Goal: Information Seeking & Learning: Check status

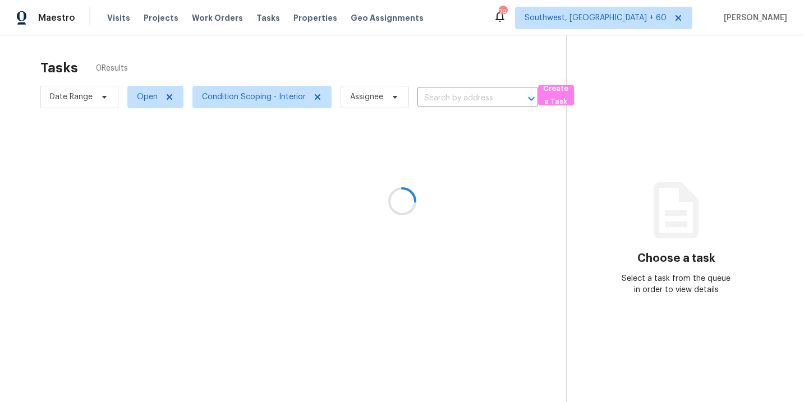
click at [116, 17] on div at bounding box center [402, 201] width 804 height 402
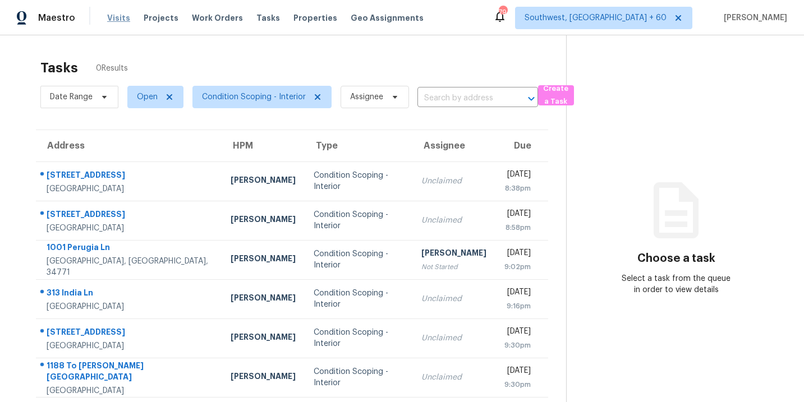
click at [112, 20] on span "Visits" at bounding box center [118, 17] width 23 height 11
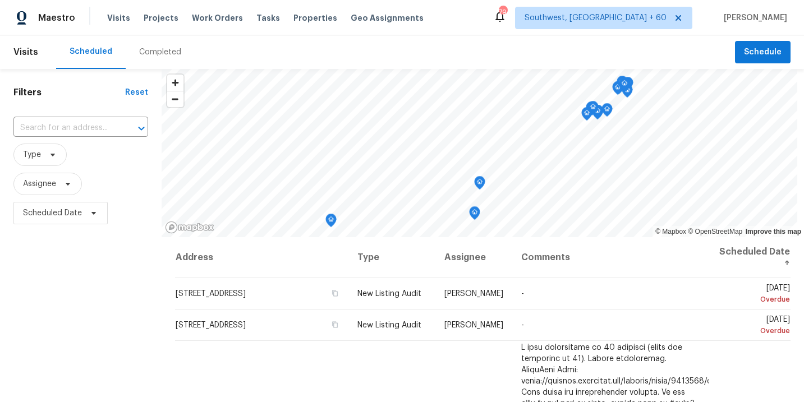
click at [171, 59] on div "Completed" at bounding box center [160, 52] width 69 height 34
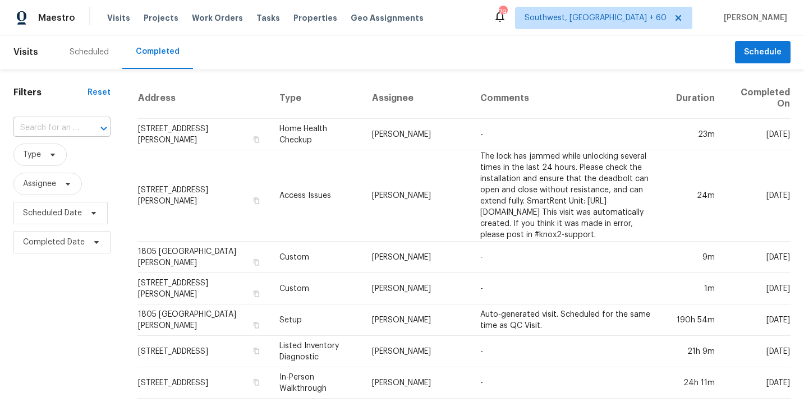
click at [28, 131] on input "text" at bounding box center [46, 128] width 66 height 17
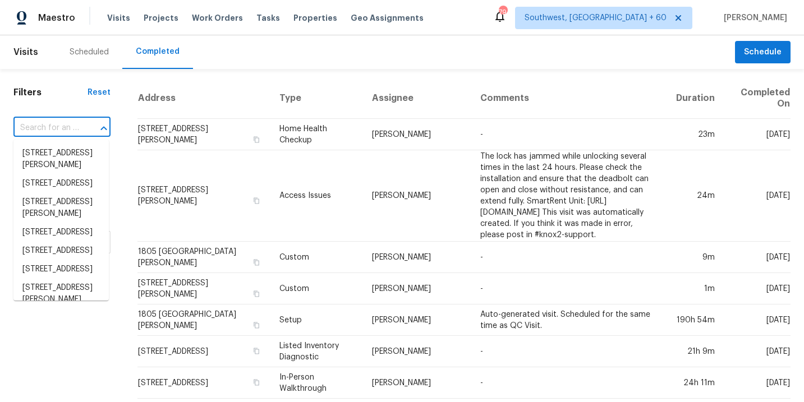
paste input "313 India Ln, Canton, GA 30114"
type input "313 India Ln, Canton, GA 30114"
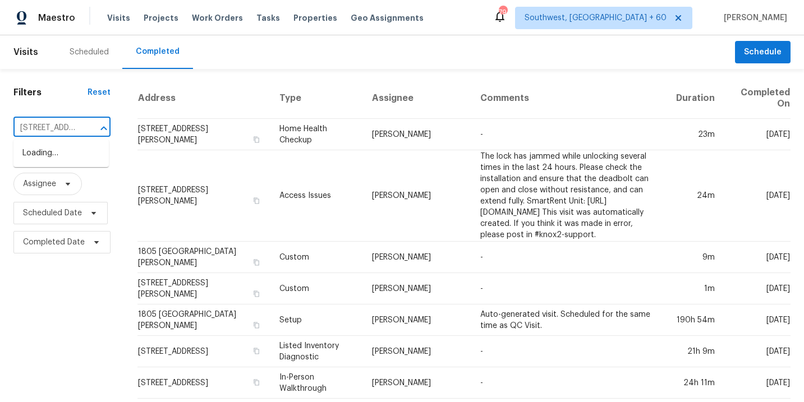
scroll to position [0, 56]
click at [62, 161] on li "313 India Ln, Canton, GA 30114" at bounding box center [60, 153] width 95 height 19
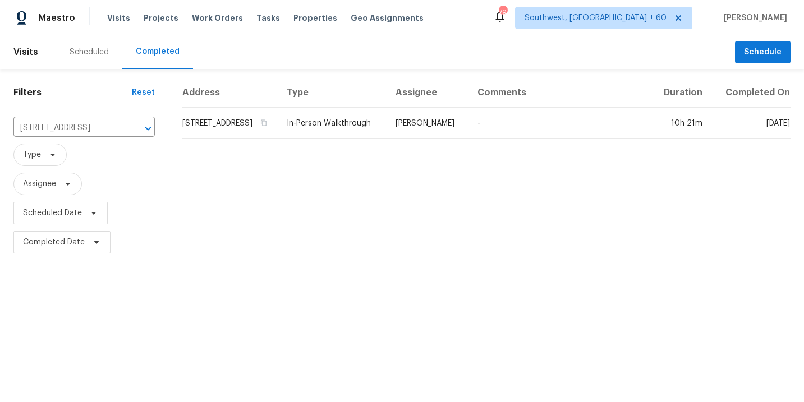
click at [411, 143] on div "Address Type Assignee Comments Duration Completed On 313 India Ln, Canton, GA 3…" at bounding box center [486, 167] width 636 height 179
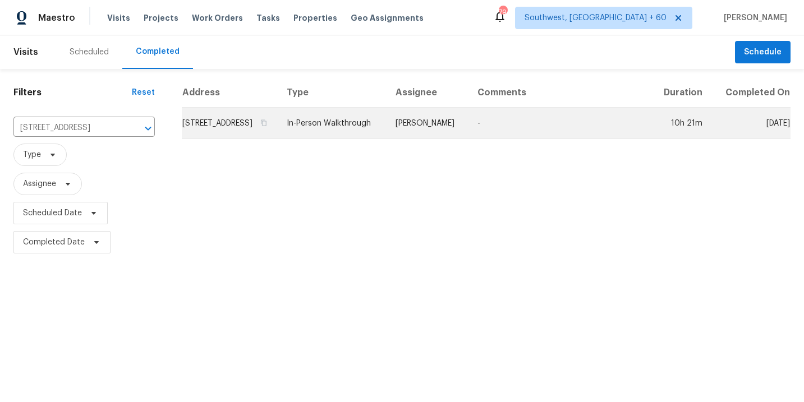
click at [439, 123] on td "Tyler Payne" at bounding box center [428, 123] width 82 height 31
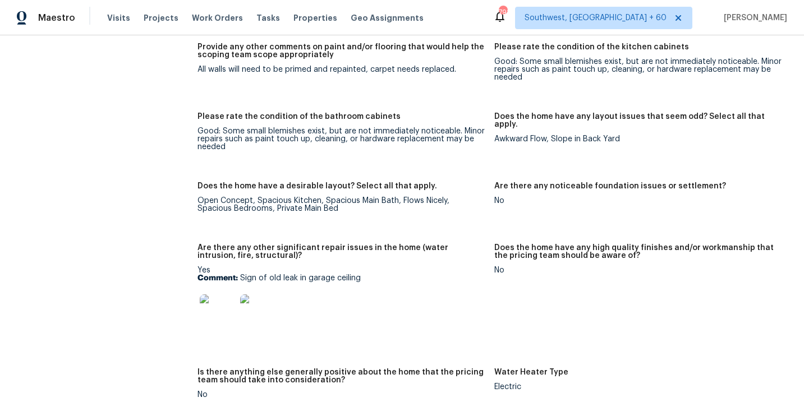
scroll to position [1854, 0]
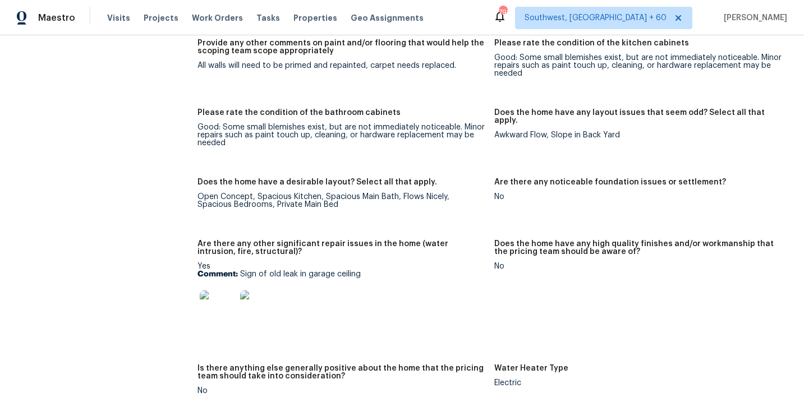
click at [227, 295] on img at bounding box center [218, 309] width 36 height 36
drag, startPoint x: 241, startPoint y: 265, endPoint x: 413, endPoint y: 265, distance: 171.2
click at [413, 271] on p "Comment: Sign of old leak in garage ceiling" at bounding box center [341, 275] width 287 height 8
copy p "Sign of old leak in garage ceiling"
click at [413, 271] on p "Comment: Sign of old leak in garage ceiling" at bounding box center [341, 275] width 287 height 8
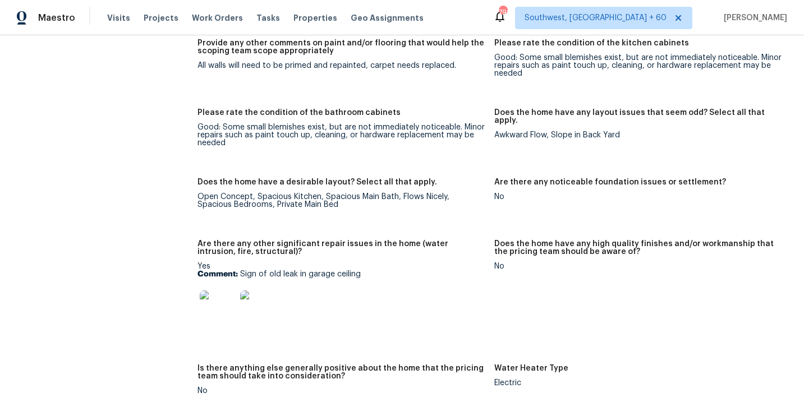
click at [263, 300] on img at bounding box center [258, 309] width 36 height 36
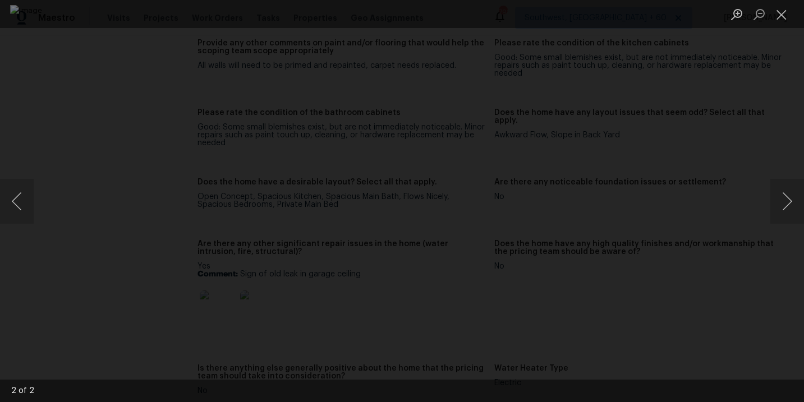
click at [717, 295] on div "Lightbox" at bounding box center [402, 201] width 804 height 402
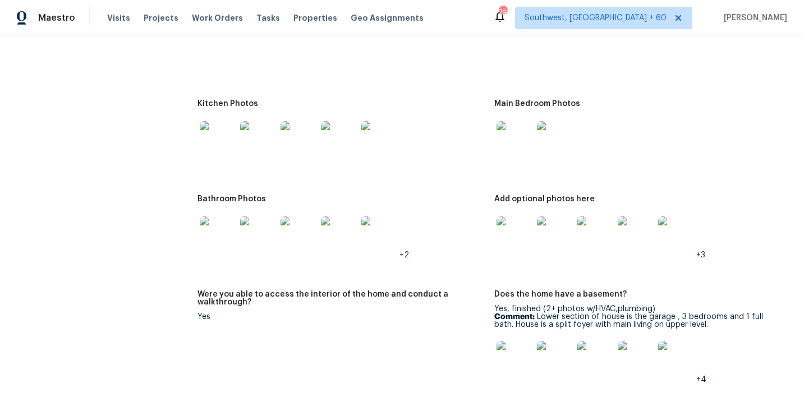
scroll to position [1303, 0]
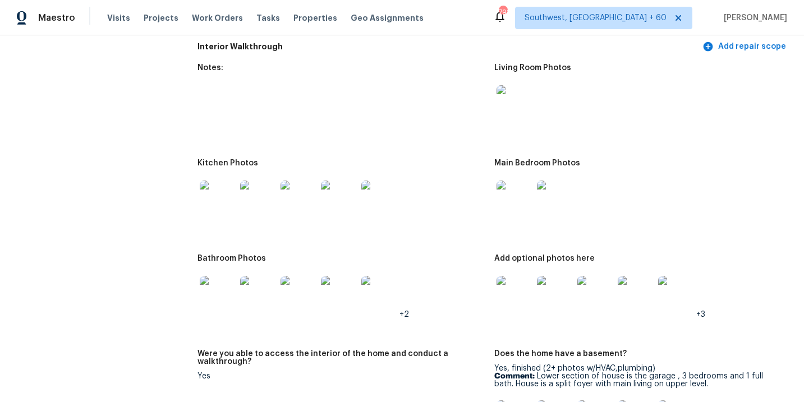
click at [513, 105] on img at bounding box center [515, 103] width 36 height 36
click at [516, 189] on img at bounding box center [515, 199] width 36 height 36
click at [529, 299] on img at bounding box center [515, 294] width 36 height 36
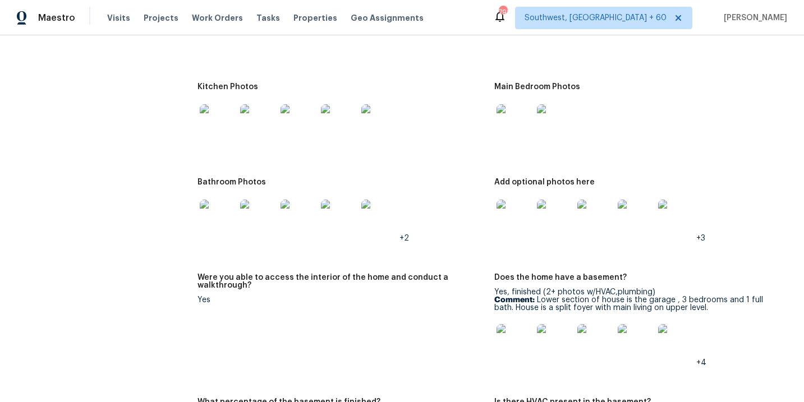
click at [231, 205] on img at bounding box center [218, 218] width 36 height 36
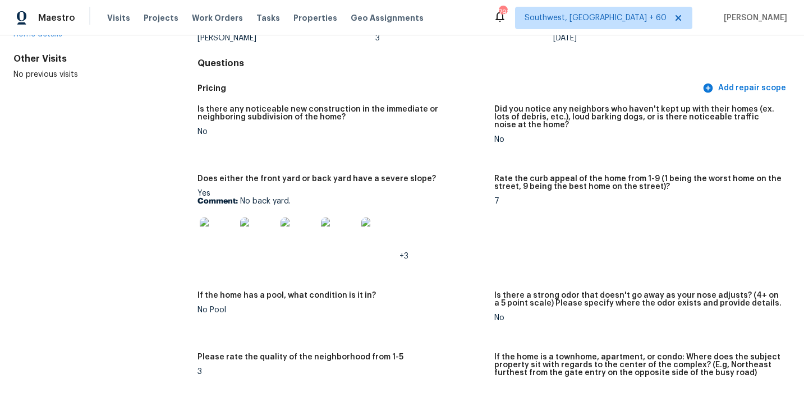
scroll to position [0, 0]
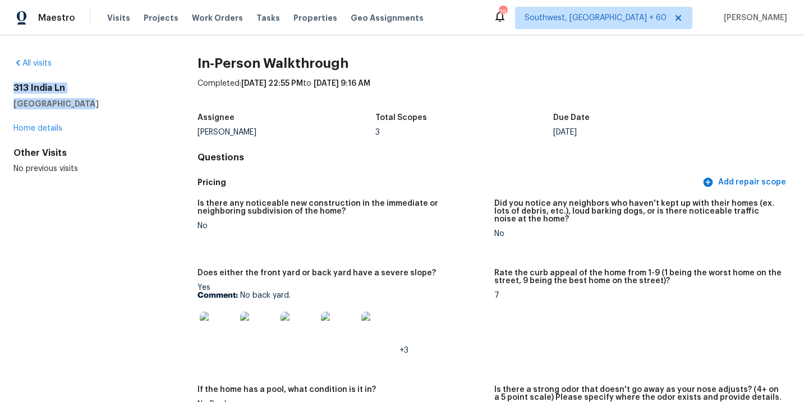
drag, startPoint x: 84, startPoint y: 102, endPoint x: 3, endPoint y: 90, distance: 81.8
click at [3, 90] on div "All visits 313 India Ln Canton, GA 30114 Home details Other Visits No previous …" at bounding box center [402, 218] width 804 height 367
copy div "313 India Ln Canton, GA 30114"
click at [456, 258] on div "Is there any noticeable new construction in the immediate or neighboring subdiv…" at bounding box center [494, 348] width 593 height 310
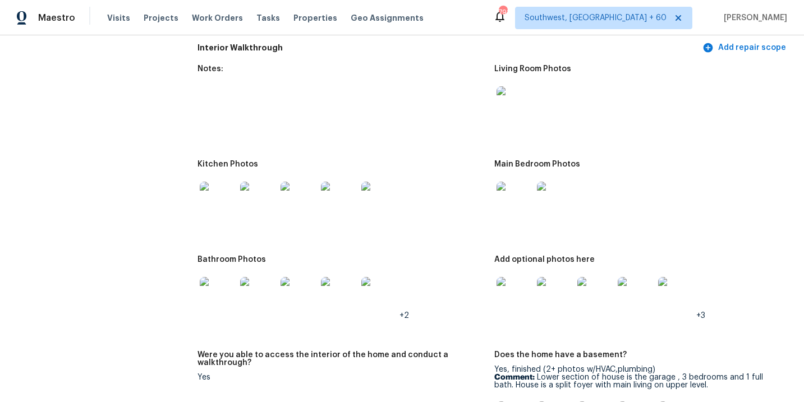
scroll to position [1251, 0]
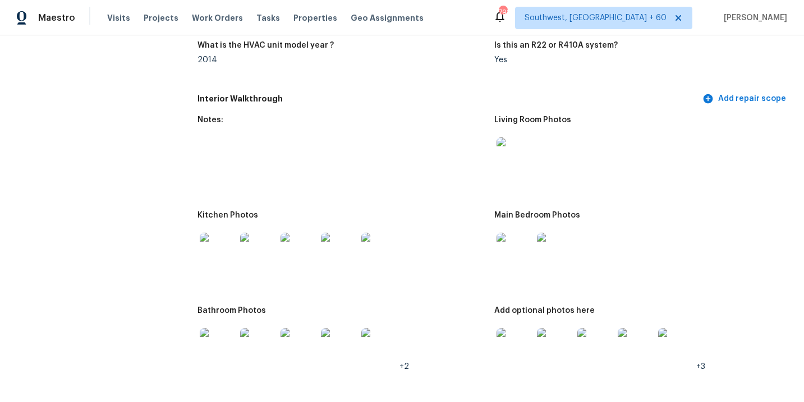
click at [520, 142] on img at bounding box center [515, 156] width 36 height 36
click at [518, 242] on img at bounding box center [515, 251] width 36 height 36
click at [523, 332] on img at bounding box center [515, 346] width 36 height 36
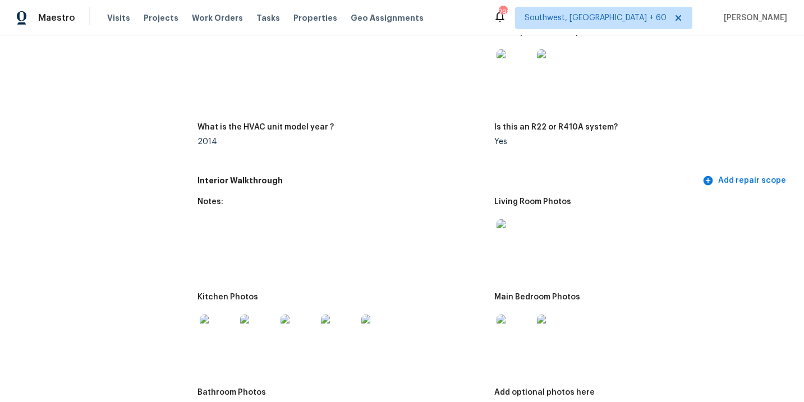
scroll to position [1439, 0]
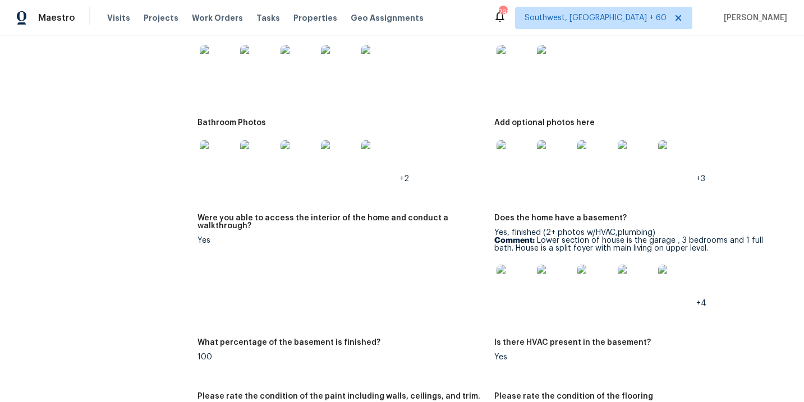
click at [351, 156] on img at bounding box center [339, 158] width 36 height 36
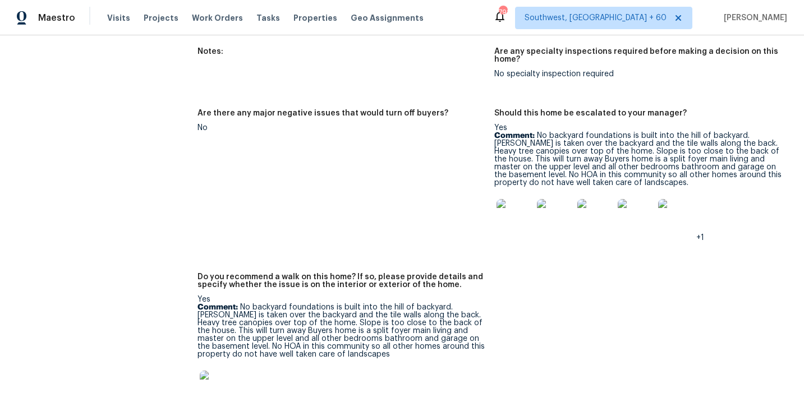
scroll to position [2724, 0]
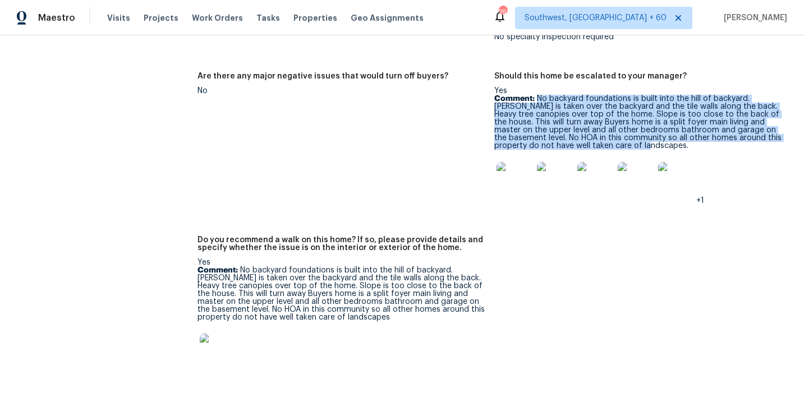
drag, startPoint x: 539, startPoint y: 93, endPoint x: 615, endPoint y: 139, distance: 88.7
click at [615, 139] on p "Comment: No backyard foundations is built into the hill of backyard. Kazu is ta…" at bounding box center [637, 122] width 287 height 55
copy p "No backyard foundations is built into the hill of backyard. Kazu is taken over …"
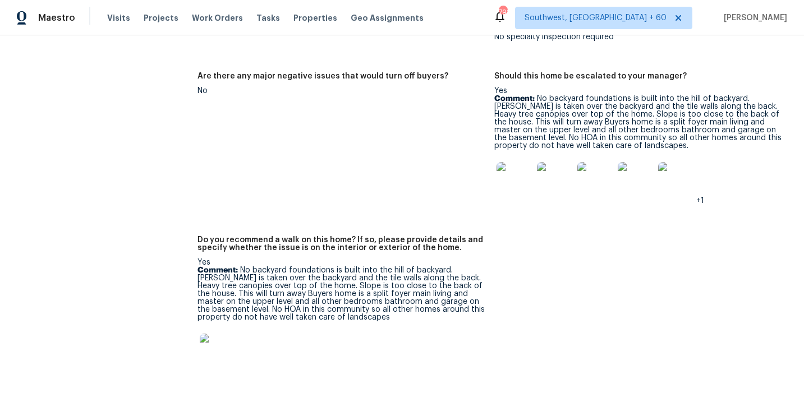
click at [337, 157] on figure "Are there any major negative issues that would turn off buyers? No" at bounding box center [346, 147] width 296 height 150
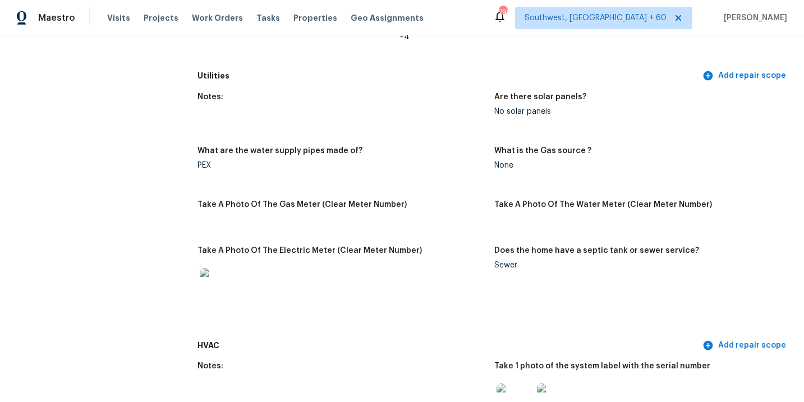
scroll to position [843, 0]
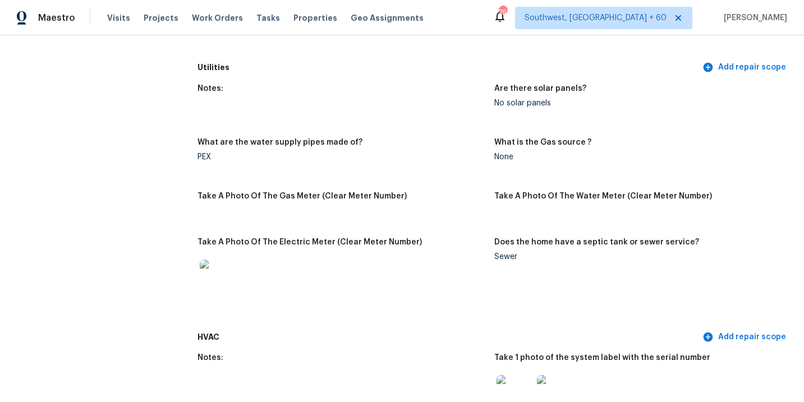
click at [537, 274] on figure "Does the home have a septic tank or sewer service? Sewer" at bounding box center [642, 280] width 296 height 82
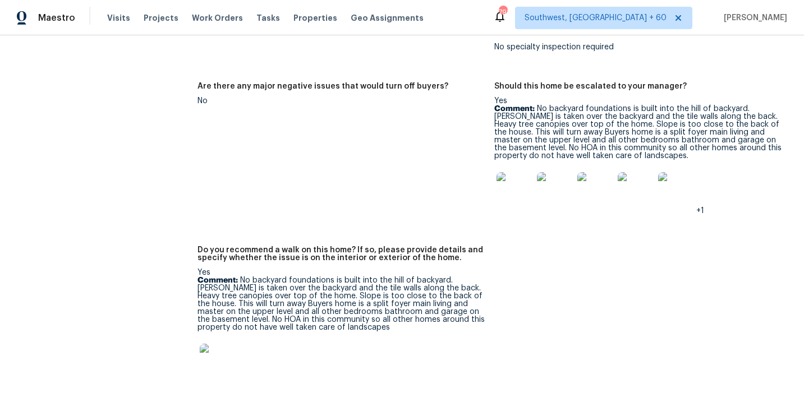
scroll to position [2610, 0]
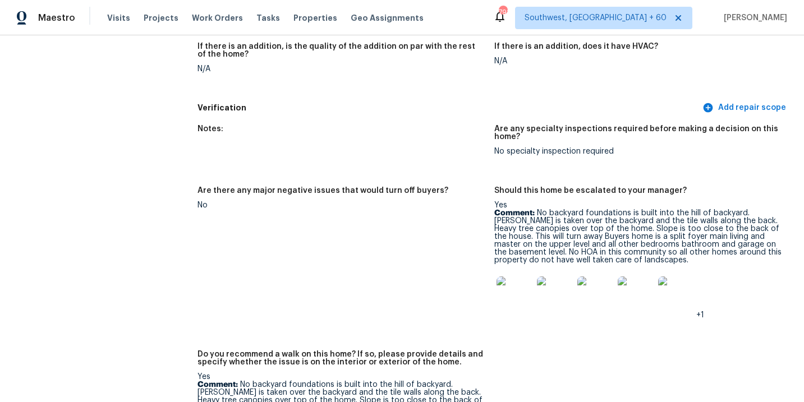
click at [498, 293] on img at bounding box center [515, 295] width 36 height 36
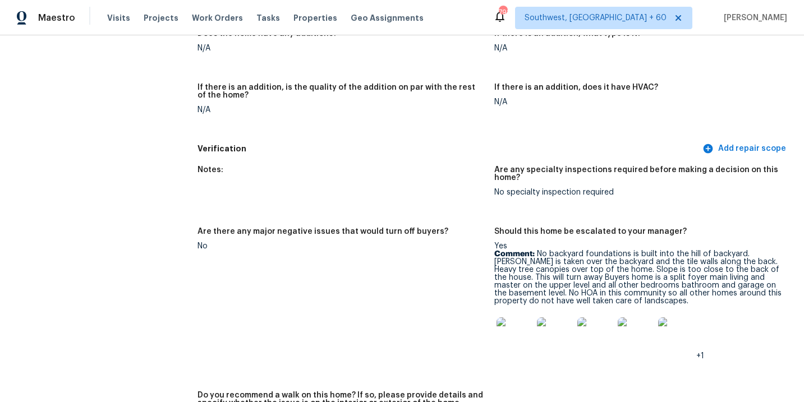
scroll to position [2703, 0]
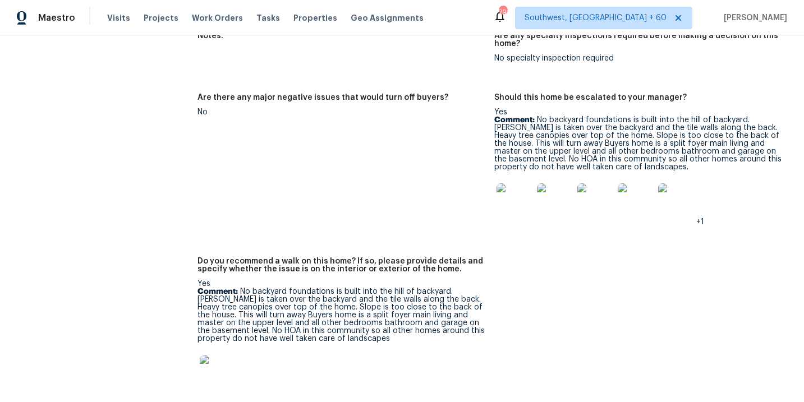
click at [517, 200] on img at bounding box center [515, 202] width 36 height 36
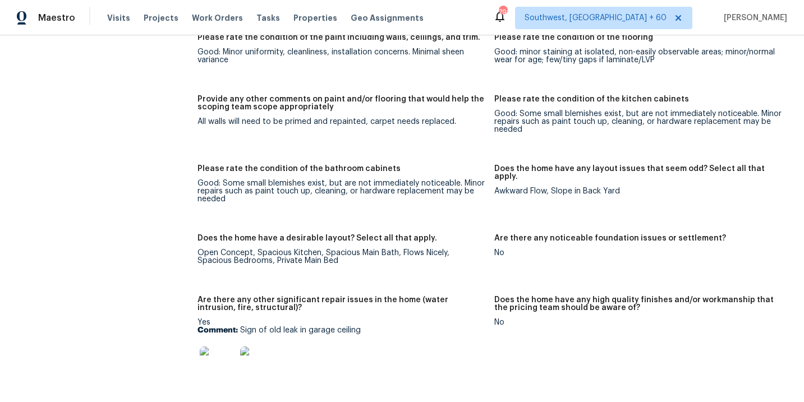
scroll to position [1761, 0]
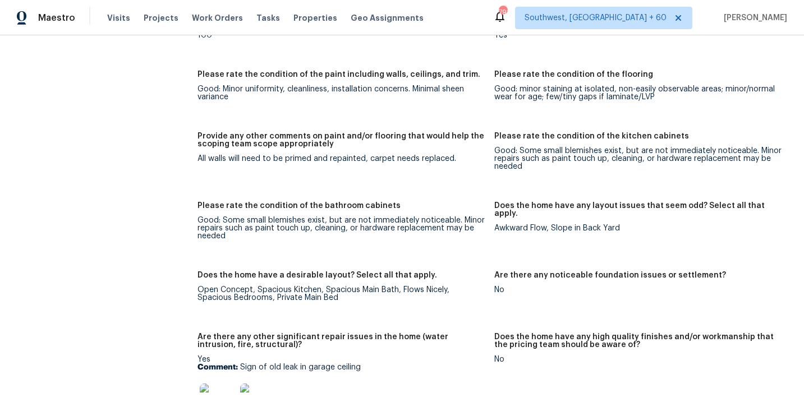
click at [328, 194] on div "Notes: Living Room Photos Kitchen Photos Main Bedroom Photos Bathroom Photos +2…" at bounding box center [494, 204] width 593 height 1211
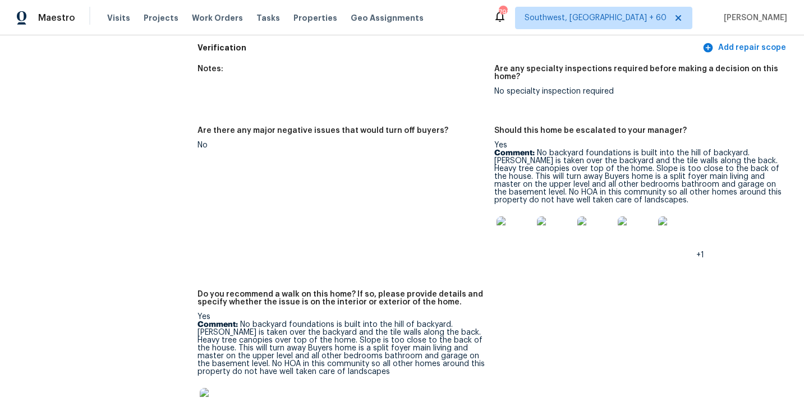
scroll to position [2998, 0]
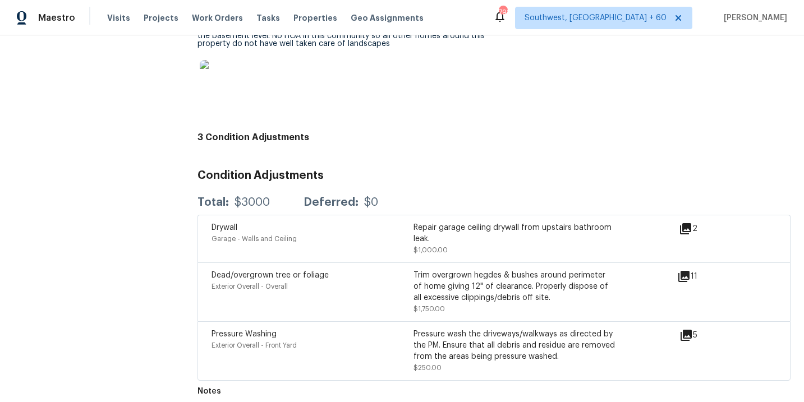
click at [689, 223] on icon at bounding box center [685, 228] width 11 height 11
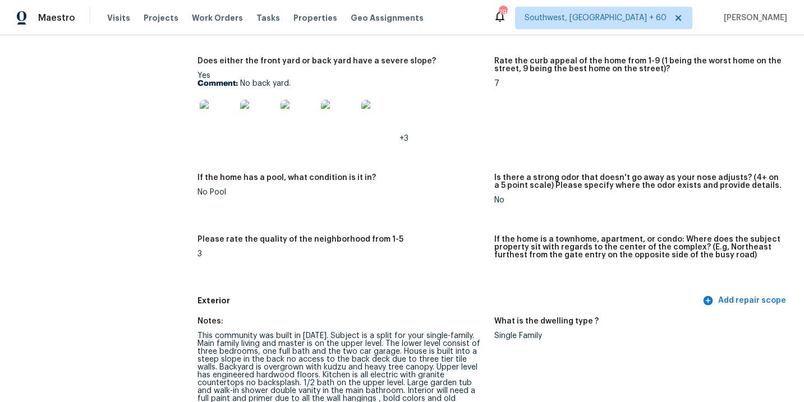
scroll to position [0, 0]
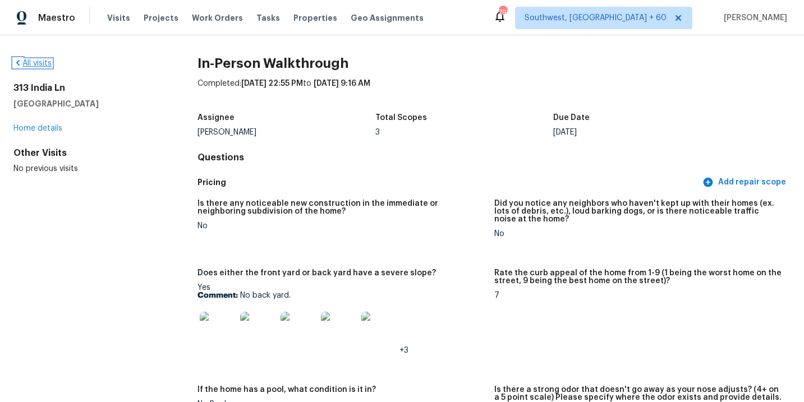
click at [30, 65] on link "All visits" at bounding box center [32, 63] width 38 height 8
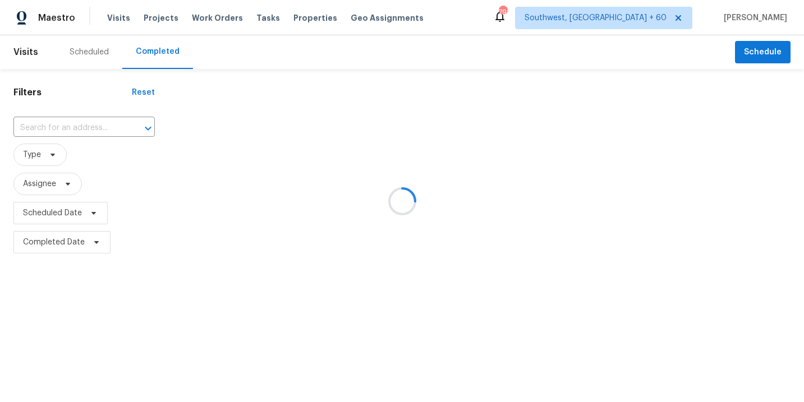
click at [86, 137] on div at bounding box center [402, 201] width 804 height 402
click at [90, 126] on div at bounding box center [402, 201] width 804 height 402
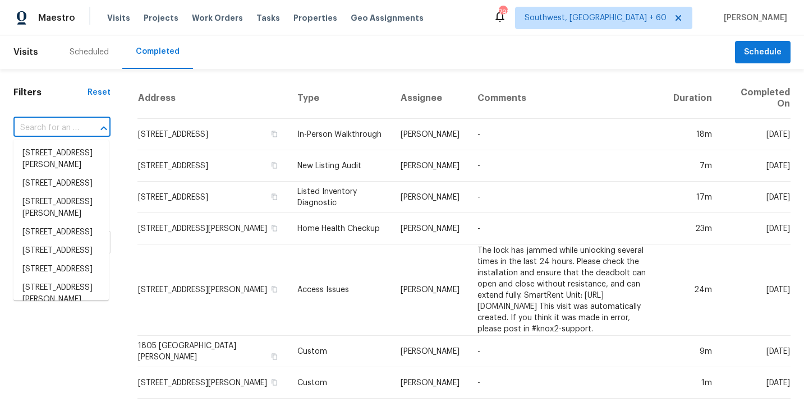
click at [77, 126] on input "text" at bounding box center [46, 128] width 66 height 17
paste input "21 Scotch Dam Rd, South Easton, MA, 02375"
type input "21 Scotch Dam Rd, South Easton, MA, 02375"
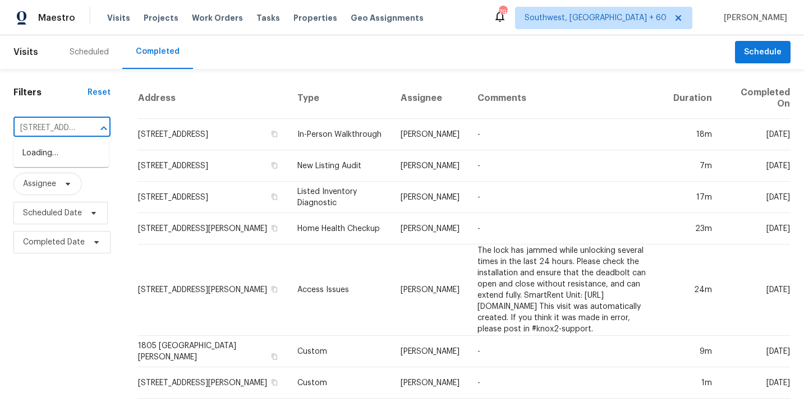
scroll to position [0, 106]
click at [74, 156] on li "21 Scotch Dam Rd, South Easton, MA 02375" at bounding box center [60, 153] width 95 height 19
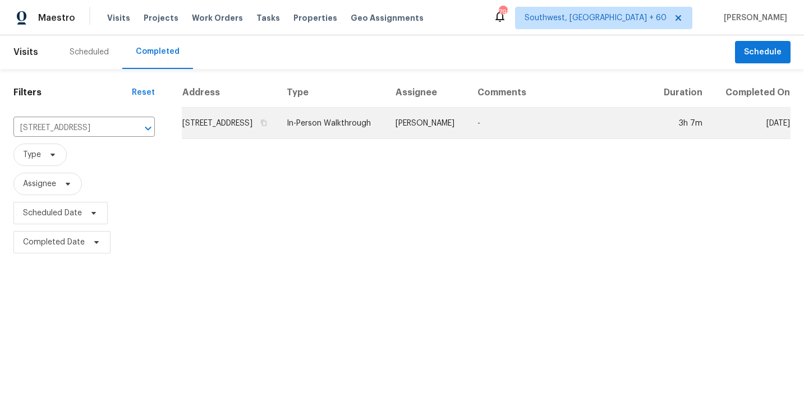
click at [451, 136] on td "Brian Mothes" at bounding box center [428, 123] width 82 height 31
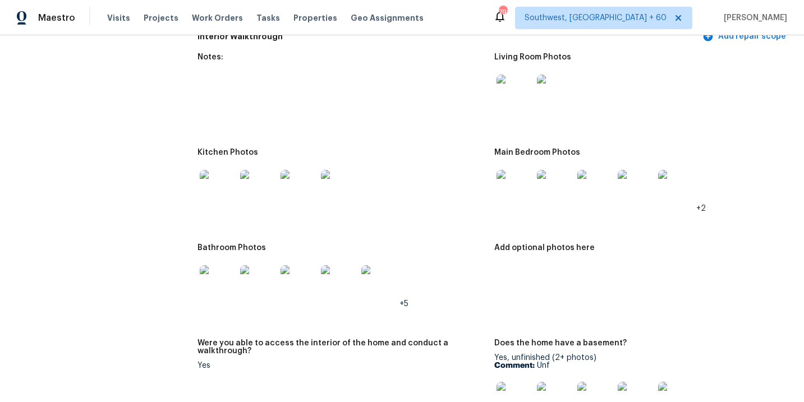
scroll to position [1429, 0]
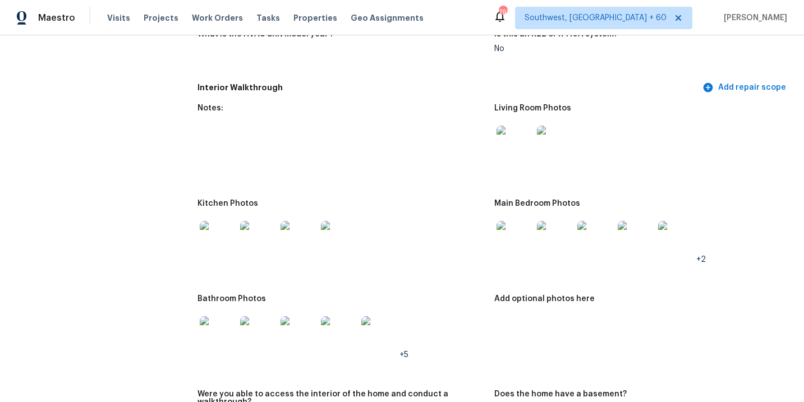
click at [510, 145] on img at bounding box center [515, 144] width 36 height 36
click at [505, 234] on img at bounding box center [515, 239] width 36 height 36
click at [221, 328] on img at bounding box center [218, 335] width 36 height 36
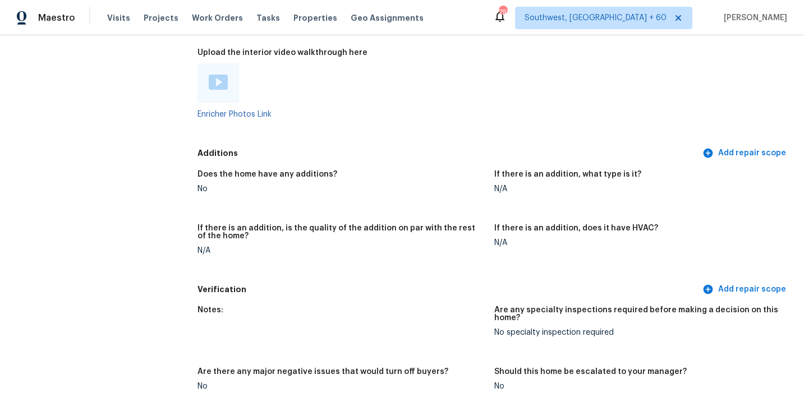
scroll to position [2522, 0]
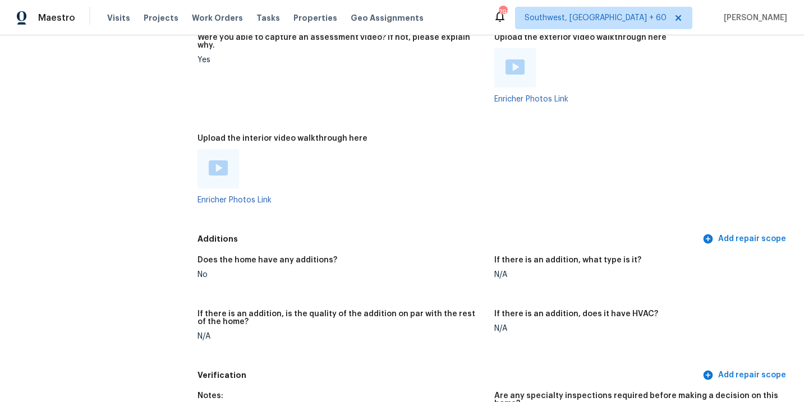
click at [219, 162] on img at bounding box center [218, 168] width 19 height 15
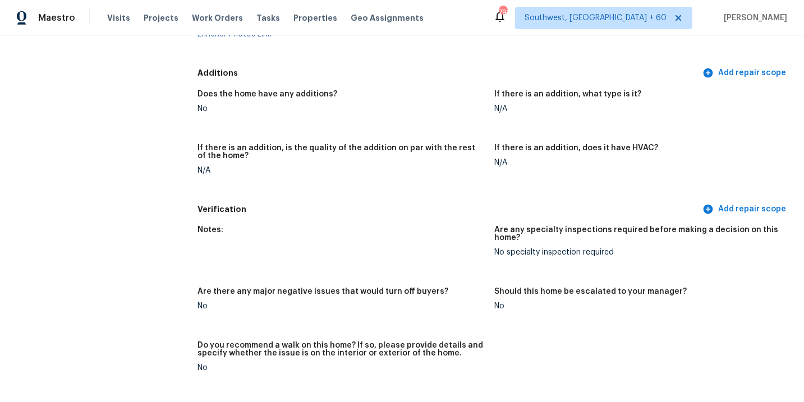
scroll to position [2569, 0]
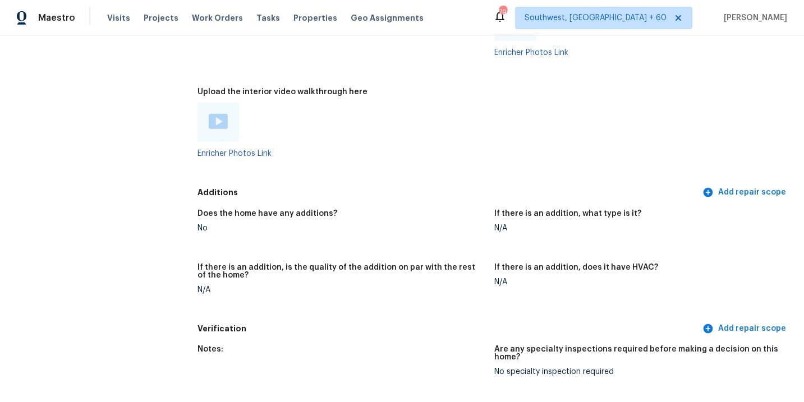
click at [379, 127] on div at bounding box center [341, 122] width 287 height 39
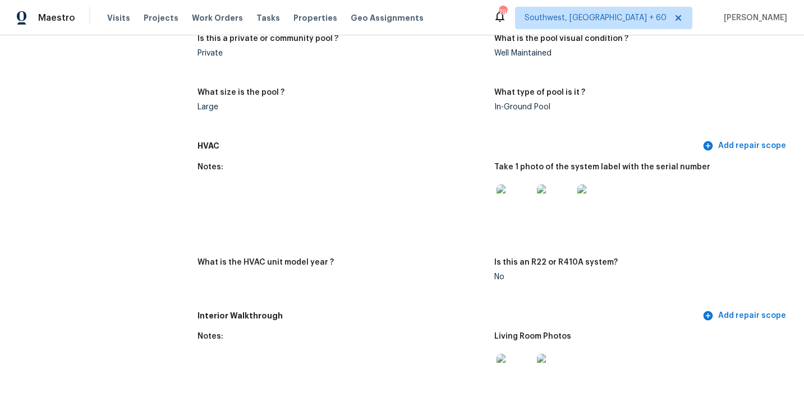
scroll to position [0, 0]
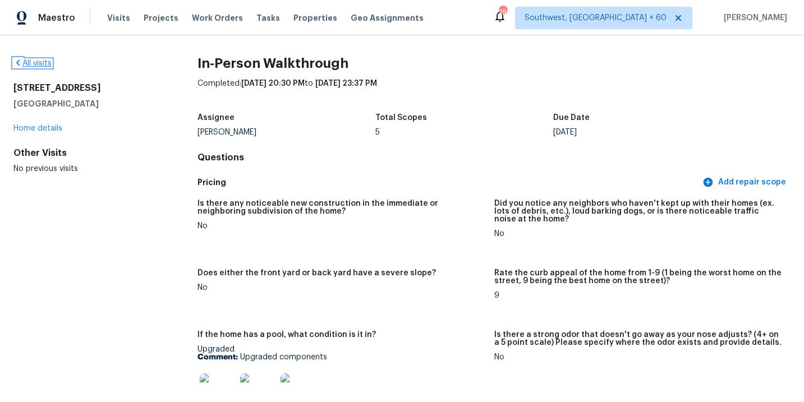
click at [48, 59] on link "All visits" at bounding box center [32, 63] width 38 height 8
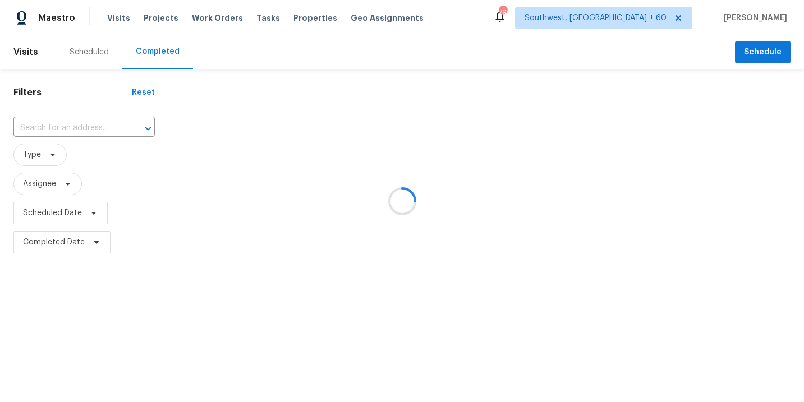
click at [106, 128] on div at bounding box center [402, 201] width 804 height 402
click at [99, 127] on div at bounding box center [402, 201] width 804 height 402
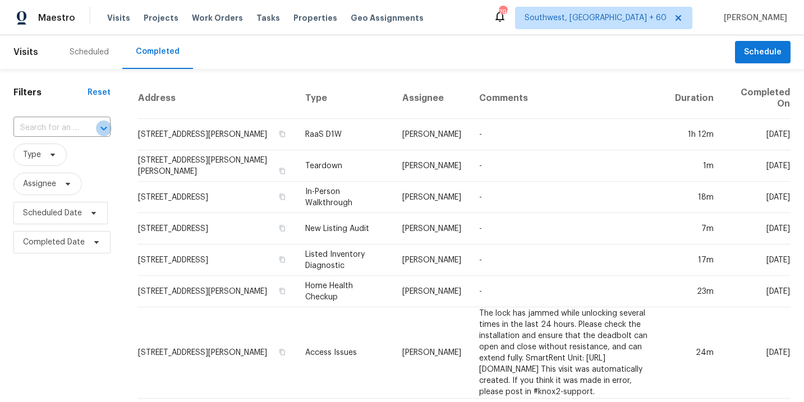
click at [100, 127] on icon "Open" at bounding box center [103, 128] width 6 height 4
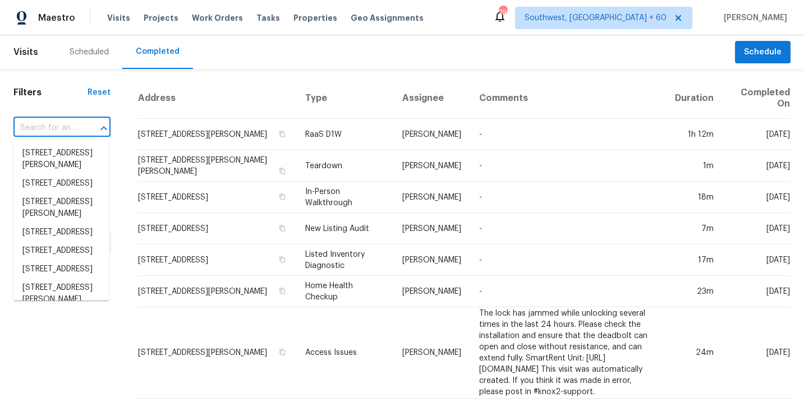
paste input "112 Quincy St, Fayetteville, NC 28301"
type input "112 Quincy St, Fayetteville, NC 28301"
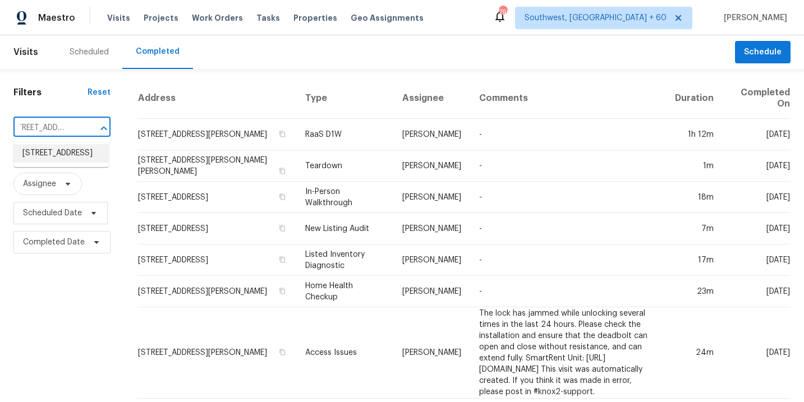
click at [69, 155] on li "112 Quincy St, Fayetteville, NC 28301" at bounding box center [60, 153] width 95 height 19
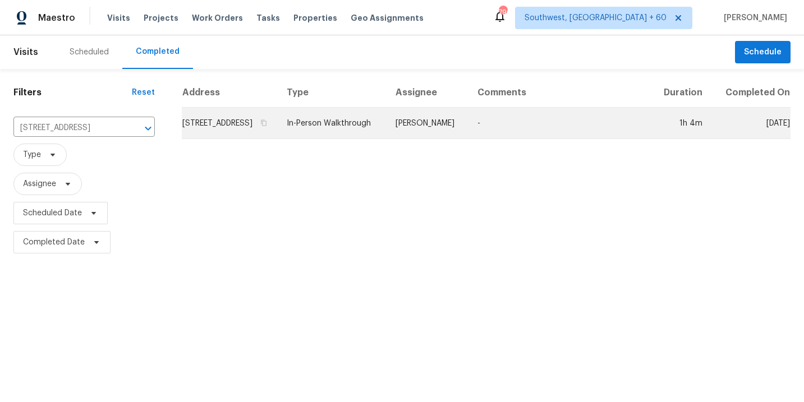
click at [463, 135] on td "Preston Sexton" at bounding box center [428, 123] width 82 height 31
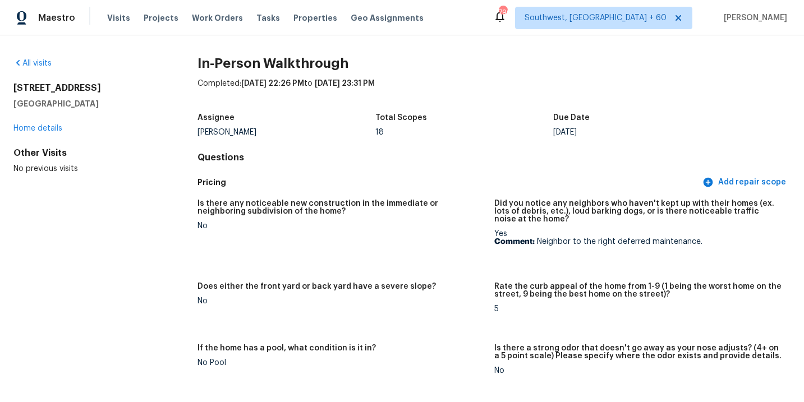
click at [29, 58] on div "All visits" at bounding box center [87, 63] width 148 height 11
click at [31, 59] on link "All visits" at bounding box center [32, 63] width 38 height 8
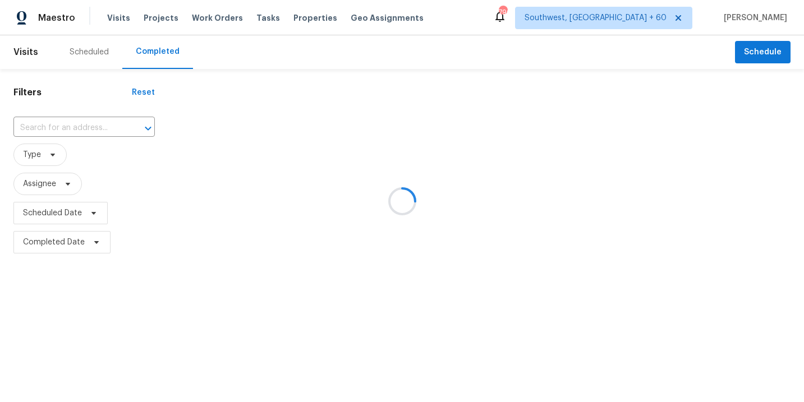
click at [70, 130] on div at bounding box center [402, 201] width 804 height 402
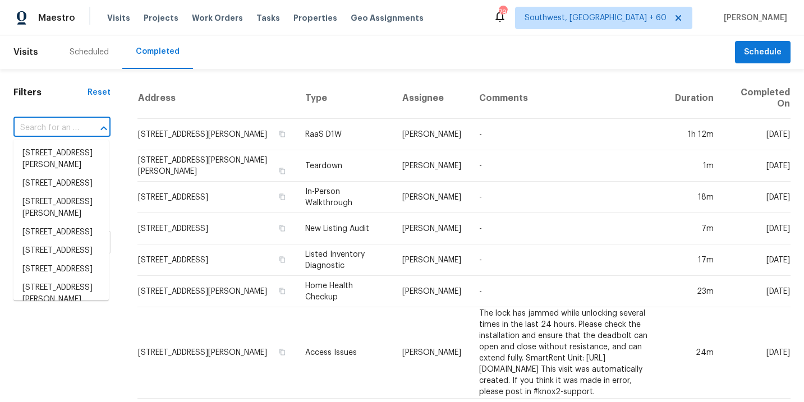
click at [68, 127] on input "text" at bounding box center [46, 128] width 66 height 17
paste input "29154 Whitegate Ln, Highland, CA 92346"
type input "29154 Whitegate Ln, Highland, CA 92346"
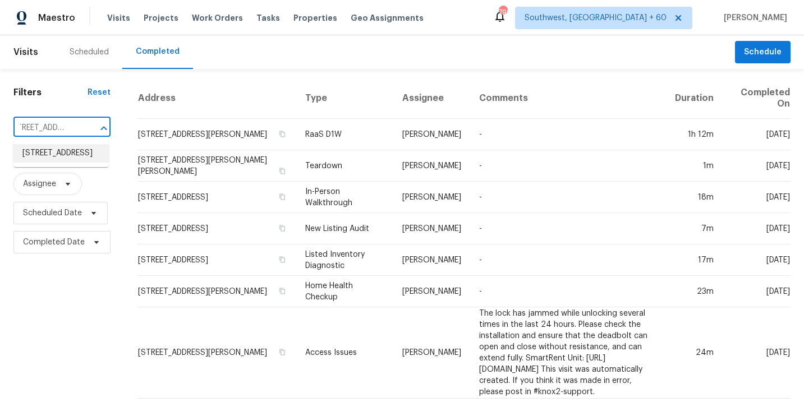
click at [68, 154] on li "29154 Whitegate Ln, Highland, CA 92346" at bounding box center [60, 153] width 95 height 19
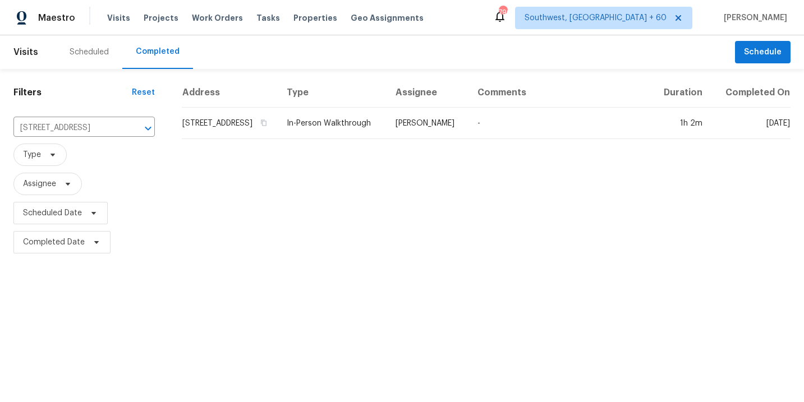
click at [368, 127] on td "In-Person Walkthrough" at bounding box center [332, 123] width 109 height 31
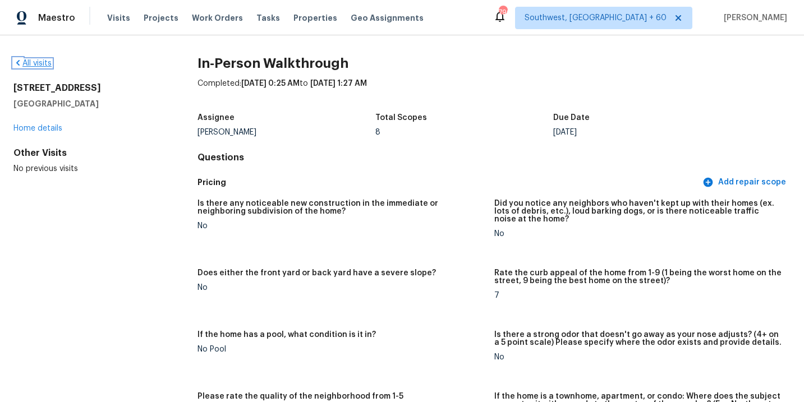
click at [46, 62] on link "All visits" at bounding box center [32, 63] width 38 height 8
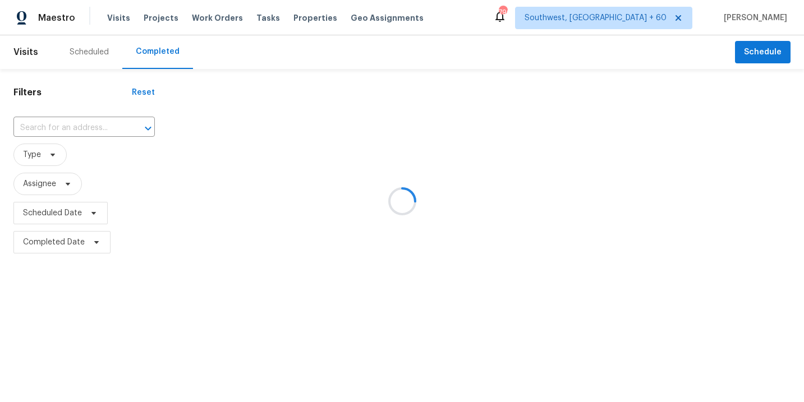
click at [73, 126] on div at bounding box center [402, 201] width 804 height 402
click at [71, 129] on div at bounding box center [402, 201] width 804 height 402
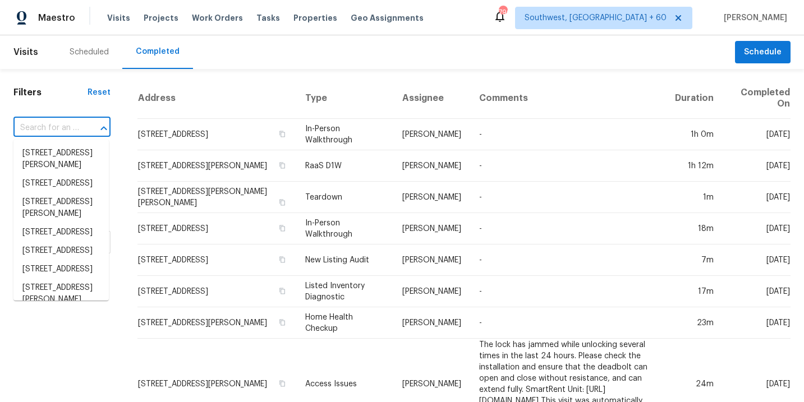
click at [71, 129] on input "text" at bounding box center [46, 128] width 66 height 17
paste input "405 Sandusky Ln, Simpsonville, SC 29680"
type input "405 Sandusky Ln, Simpsonville, SC 29680"
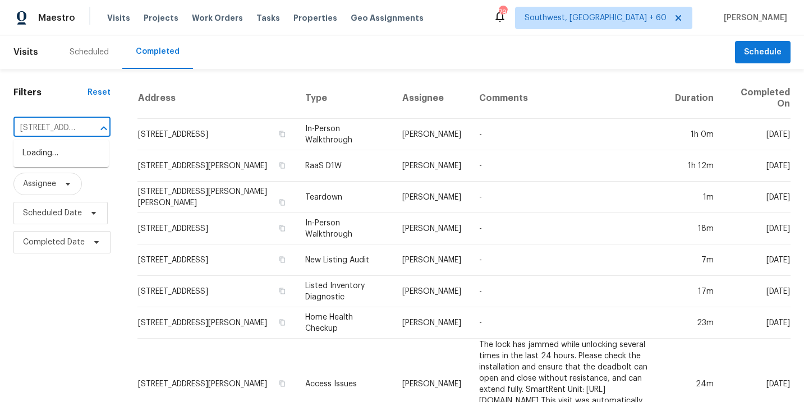
scroll to position [0, 98]
click at [78, 155] on li "405 Sandusky Ln, Simpsonville, SC 29680" at bounding box center [60, 153] width 95 height 19
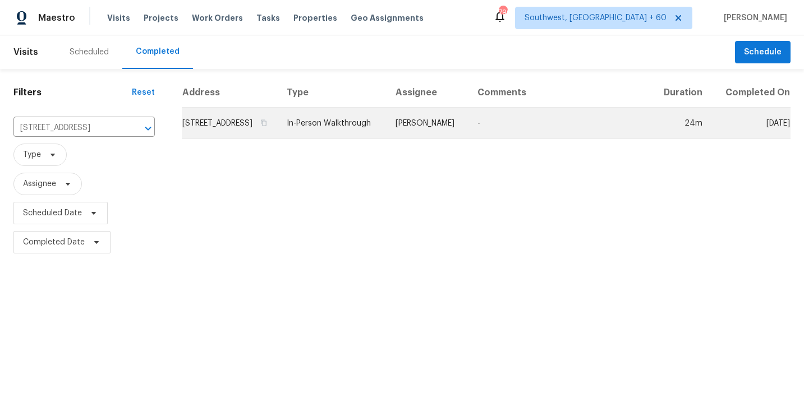
click at [387, 130] on td "In-Person Walkthrough" at bounding box center [332, 123] width 109 height 31
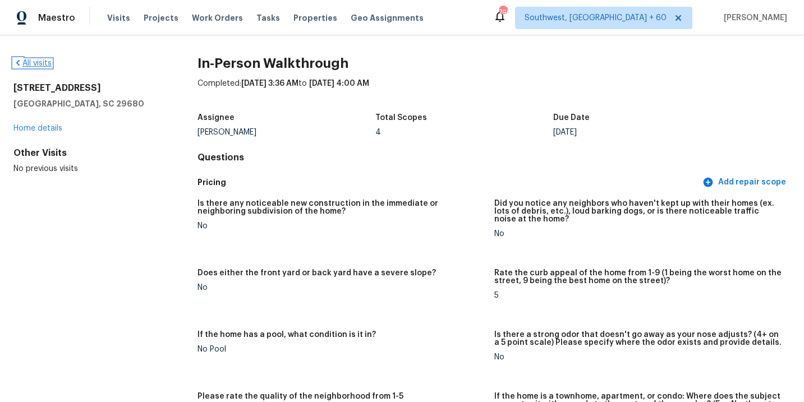
click at [35, 63] on link "All visits" at bounding box center [32, 63] width 38 height 8
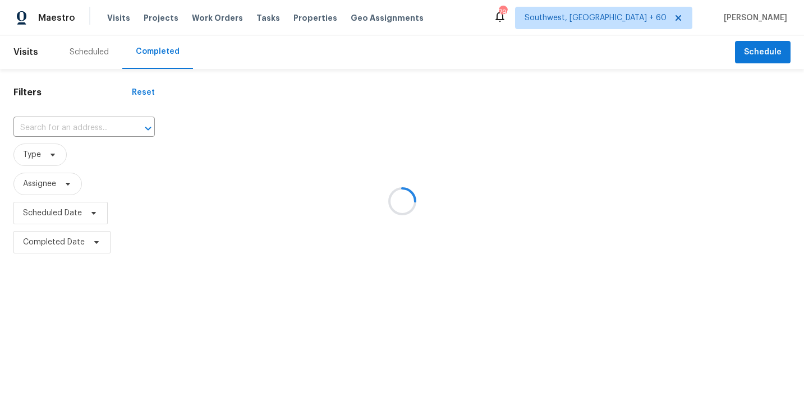
click at [57, 117] on div at bounding box center [402, 201] width 804 height 402
click at [60, 126] on div at bounding box center [402, 201] width 804 height 402
click at [67, 126] on div at bounding box center [402, 201] width 804 height 402
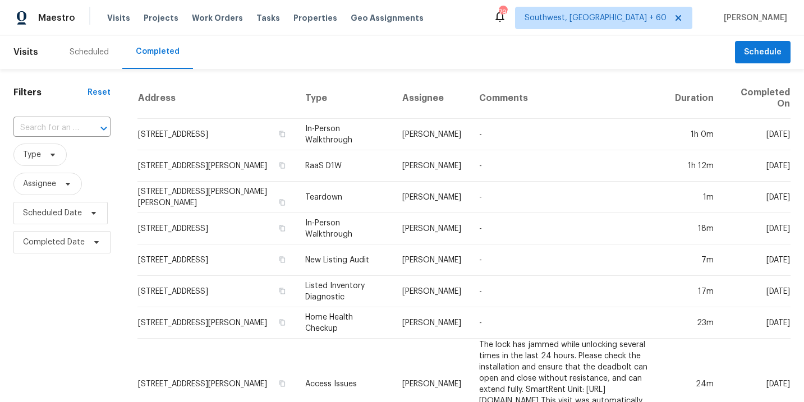
click at [67, 126] on input "text" at bounding box center [46, 128] width 66 height 17
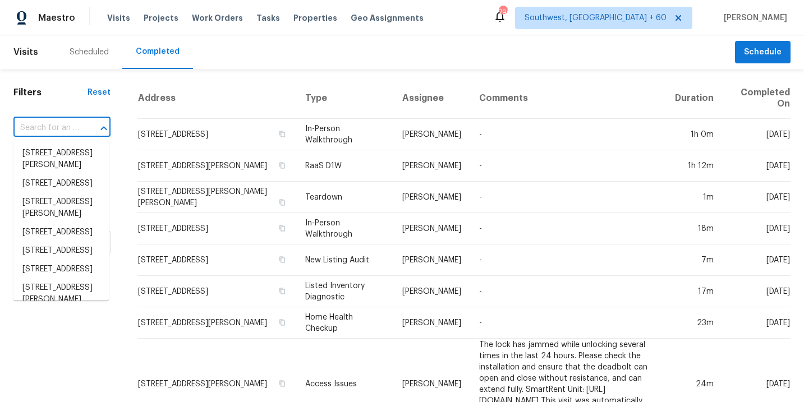
paste input "12024 Surrey Ln, Yukon, OK 73099"
type input "12024 Surrey Ln, Yukon, OK 73099"
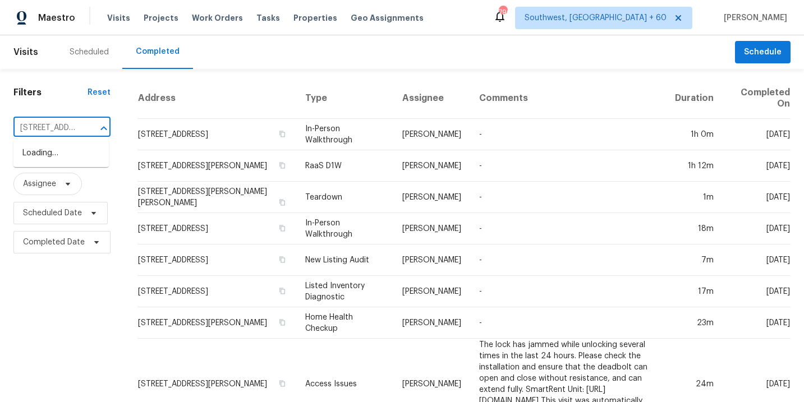
scroll to position [0, 69]
click at [72, 155] on li "12024 Surrey Ln, Yukon, OK 73099" at bounding box center [60, 153] width 95 height 19
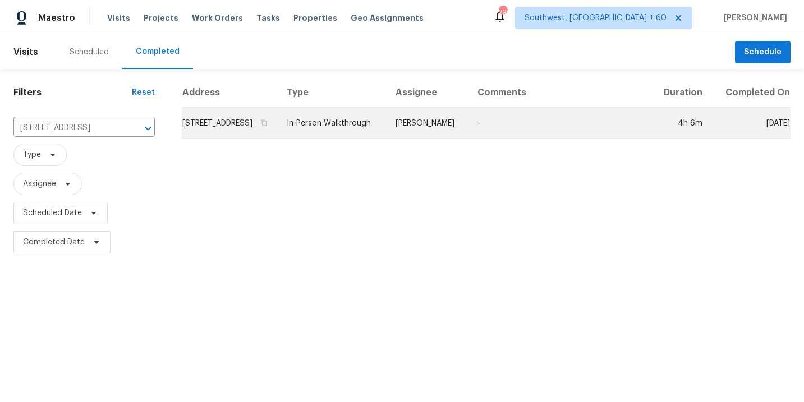
click at [387, 135] on td "In-Person Walkthrough" at bounding box center [332, 123] width 109 height 31
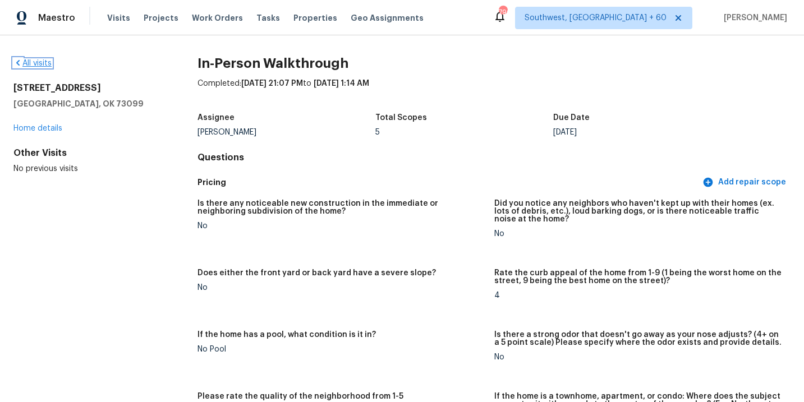
click at [25, 62] on link "All visits" at bounding box center [32, 63] width 38 height 8
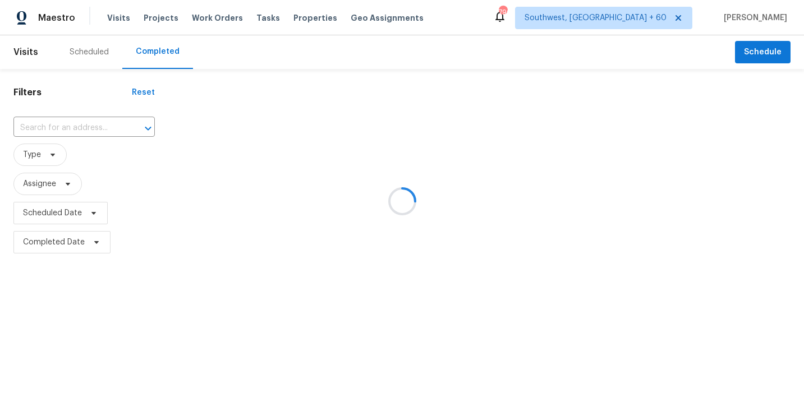
click at [76, 126] on div at bounding box center [402, 201] width 804 height 402
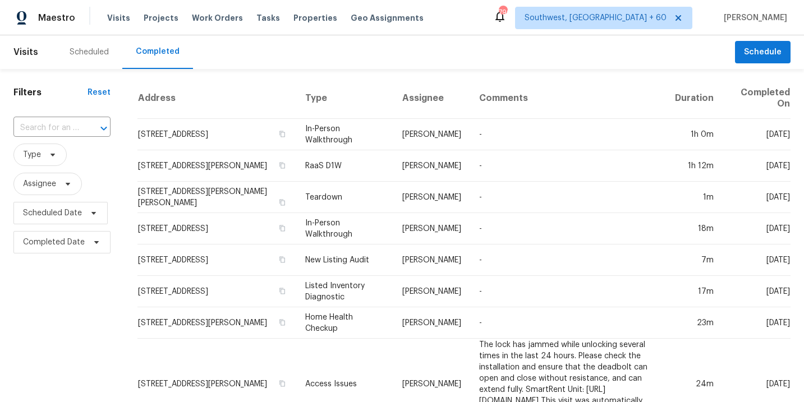
click at [76, 126] on input "text" at bounding box center [46, 128] width 66 height 17
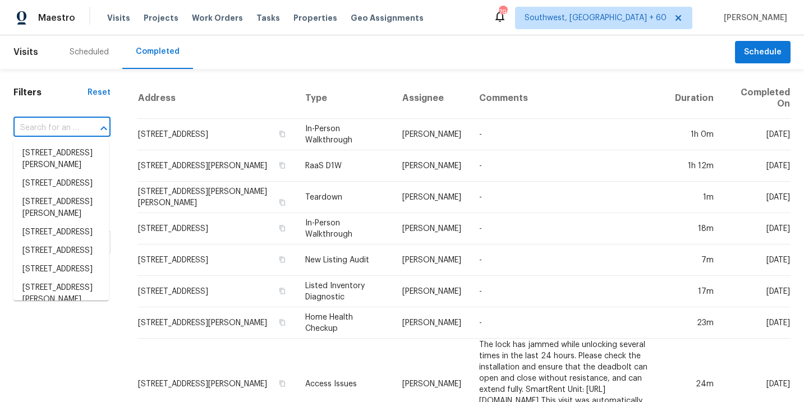
paste input "3051 Madison Ave, Costa Mesa, CA 92626"
type input "3051 Madison Ave, Costa Mesa, CA 92626"
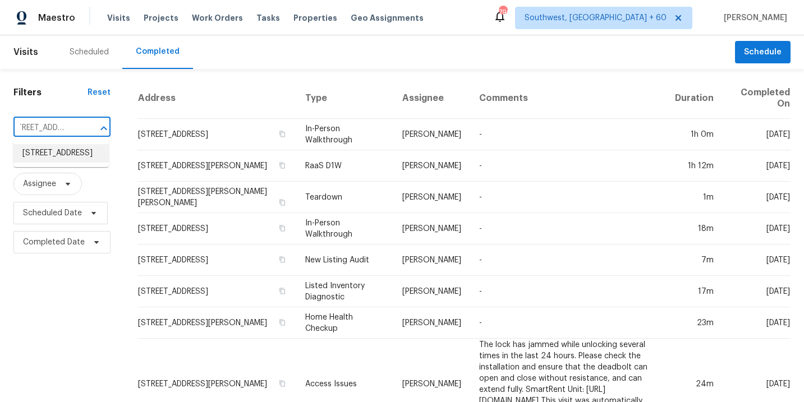
click at [70, 162] on li "3051 Madison Ave, Costa Mesa, CA 92626" at bounding box center [60, 153] width 95 height 19
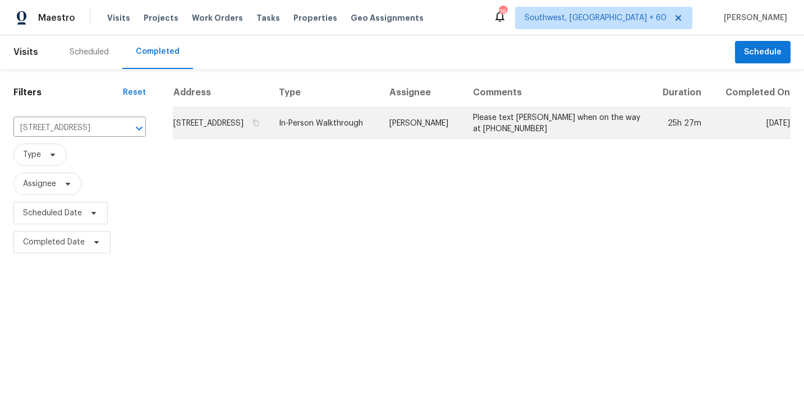
click at [455, 132] on td "Sean Hatfield" at bounding box center [422, 123] width 83 height 31
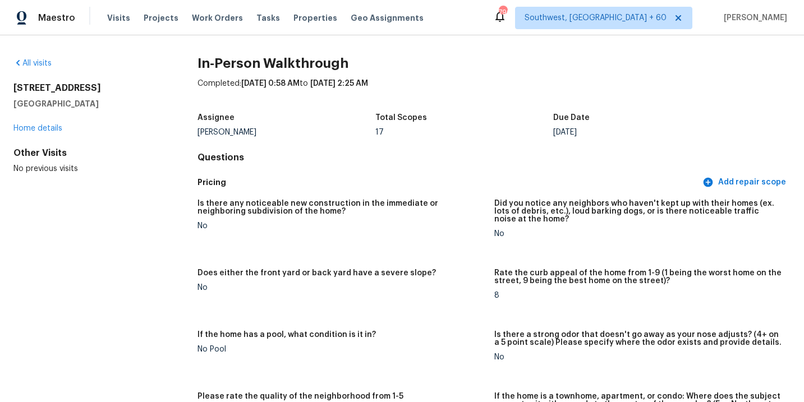
click at [48, 70] on div "All visits 3051 Madison Ave Costa Mesa, CA 92626 Home details Other Visits No p…" at bounding box center [87, 116] width 148 height 117
click at [45, 67] on div "All visits" at bounding box center [87, 63] width 148 height 11
click at [35, 71] on div "All visits 3051 Madison Ave Costa Mesa, CA 92626 Home details Other Visits No p…" at bounding box center [87, 116] width 148 height 117
click at [38, 63] on link "All visits" at bounding box center [32, 63] width 38 height 8
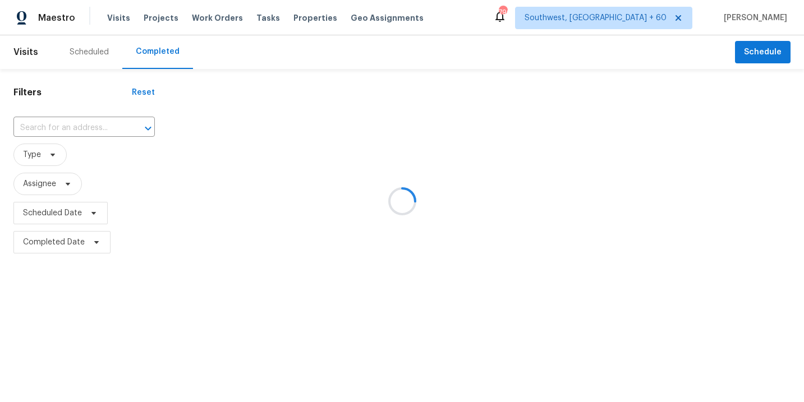
click at [75, 129] on div at bounding box center [402, 201] width 804 height 402
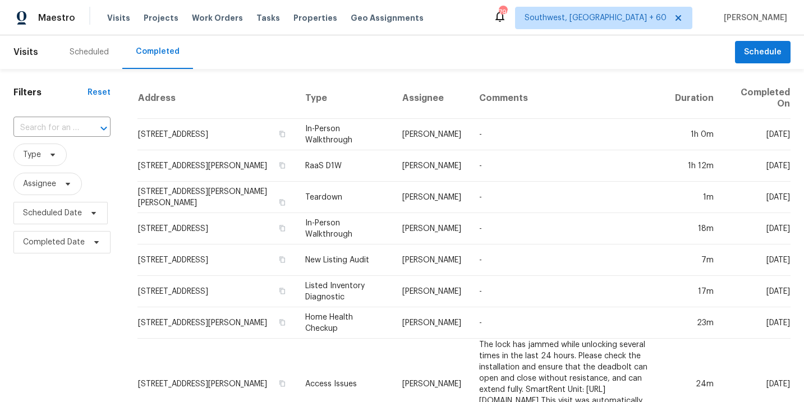
click at [75, 129] on input "text" at bounding box center [46, 128] width 66 height 17
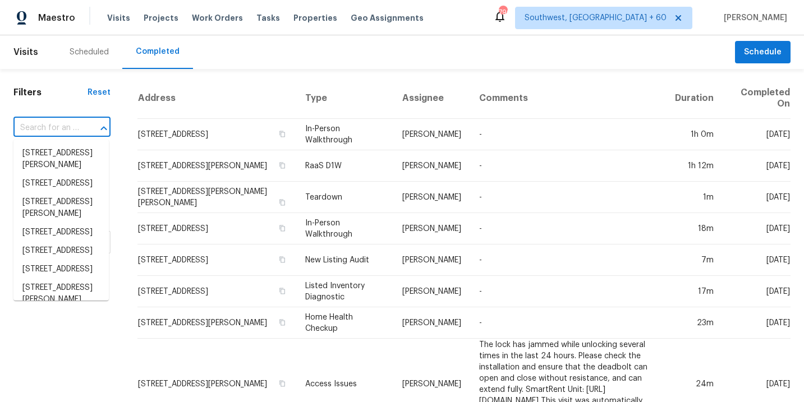
paste input "18148 Jupiter Ln, Santa Clarita, CA 91350"
type input "18148 Jupiter Ln, Santa Clarita, CA 91350"
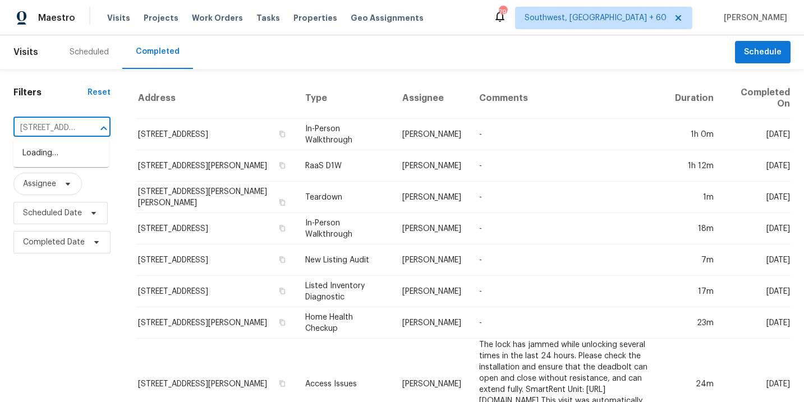
scroll to position [0, 92]
click at [75, 158] on li "18148 Jupiter Ln, Santa Clarita, CA 91350" at bounding box center [60, 153] width 95 height 19
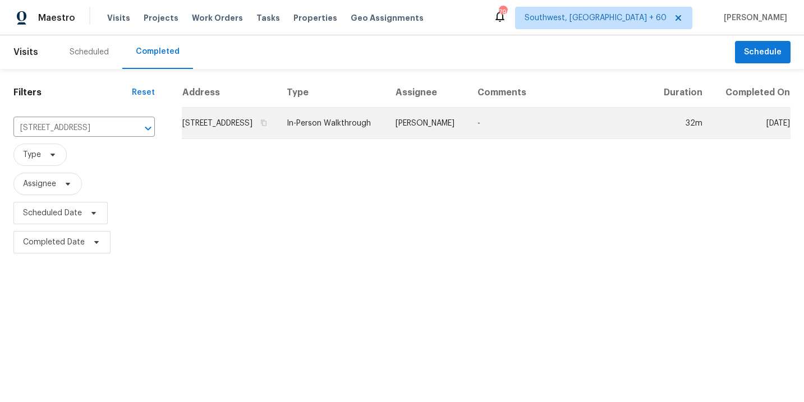
click at [416, 139] on td "[PERSON_NAME]" at bounding box center [428, 123] width 82 height 31
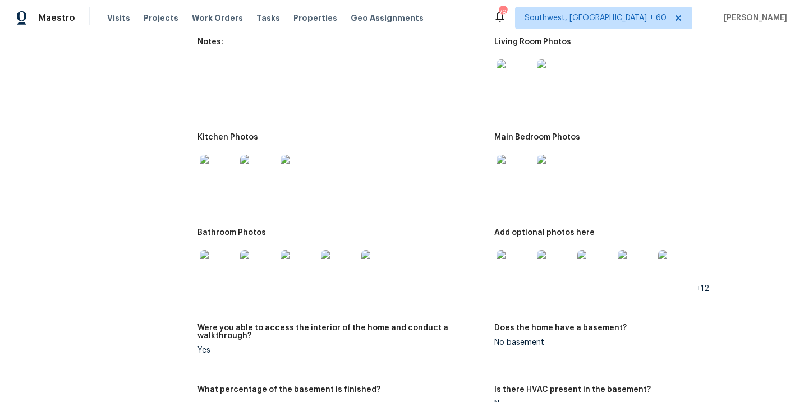
scroll to position [1125, 0]
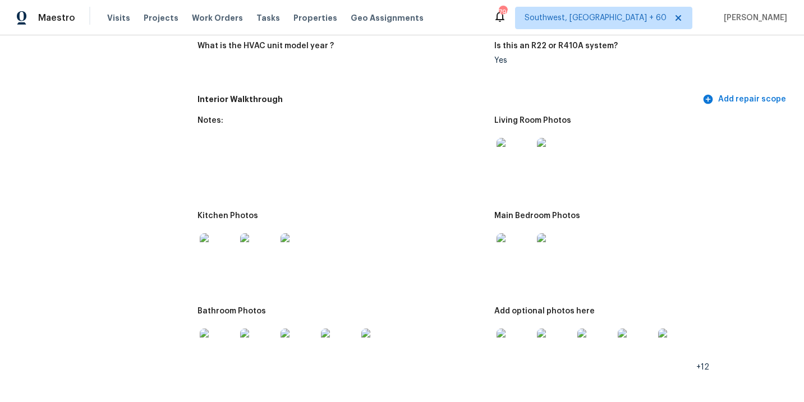
click at [514, 153] on img at bounding box center [515, 156] width 36 height 36
click at [509, 264] on div at bounding box center [514, 251] width 40 height 49
click at [510, 250] on img at bounding box center [515, 251] width 36 height 36
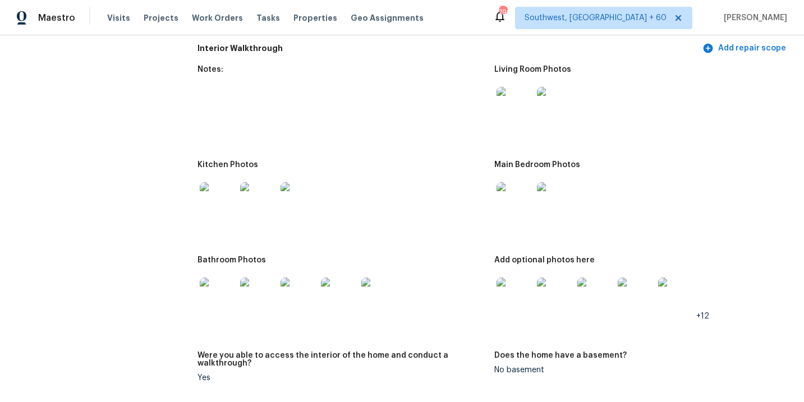
click at [517, 291] on img at bounding box center [515, 296] width 36 height 36
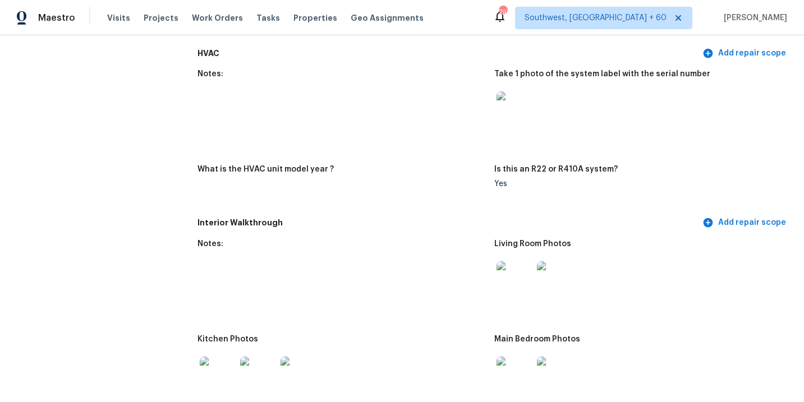
scroll to position [1096, 0]
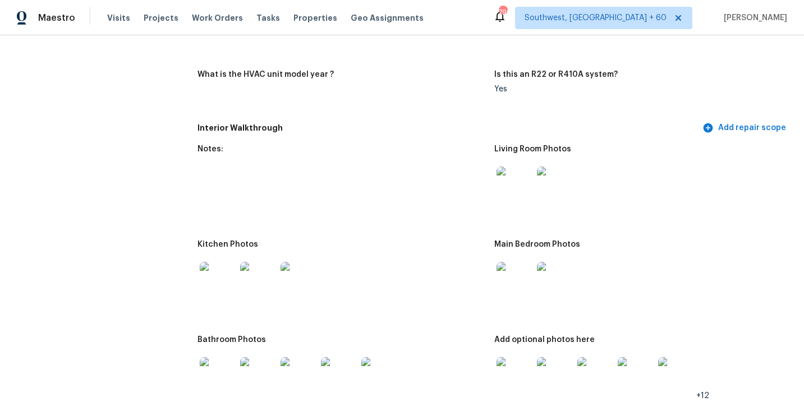
click at [505, 170] on img at bounding box center [515, 185] width 36 height 36
click at [530, 290] on div at bounding box center [514, 279] width 40 height 49
click at [516, 268] on img at bounding box center [515, 280] width 36 height 36
click at [511, 365] on img at bounding box center [515, 376] width 36 height 36
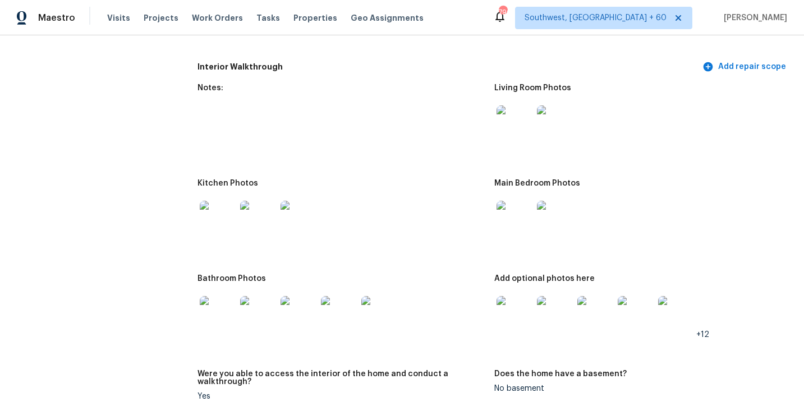
scroll to position [1231, 0]
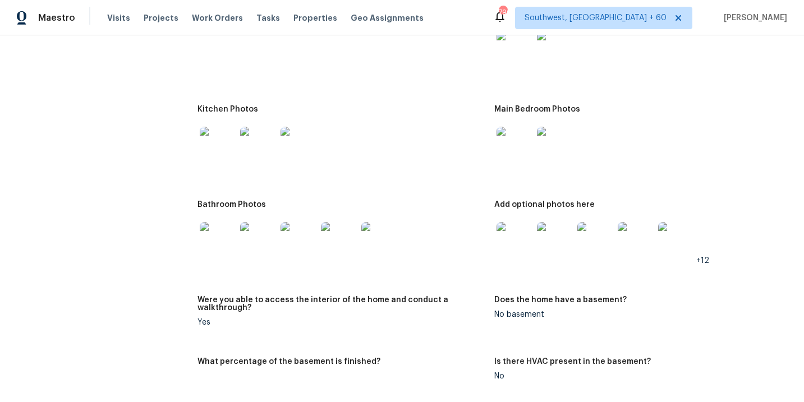
click at [667, 242] on img at bounding box center [676, 240] width 36 height 36
click at [212, 233] on img at bounding box center [218, 240] width 36 height 36
click at [212, 141] on img at bounding box center [218, 145] width 36 height 36
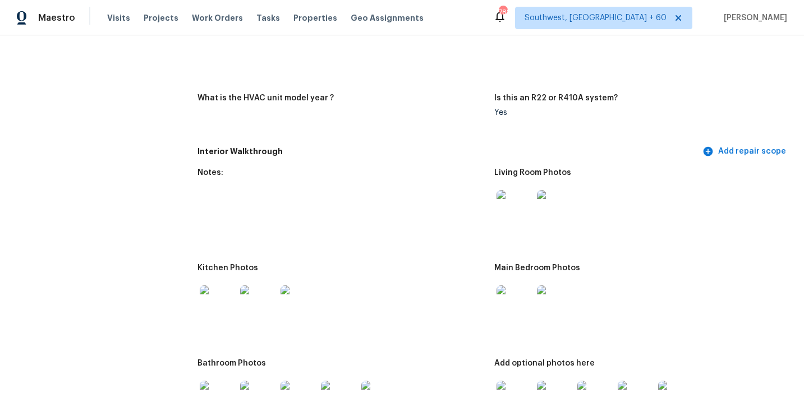
scroll to position [1196, 0]
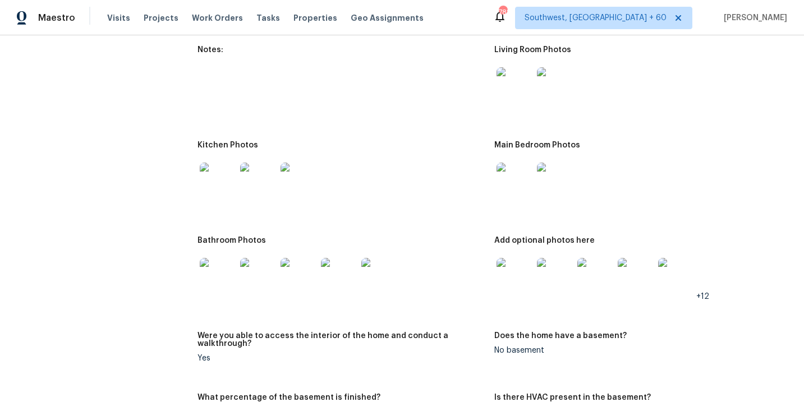
click at [524, 265] on img at bounding box center [515, 276] width 36 height 36
click at [219, 264] on img at bounding box center [218, 276] width 36 height 36
click at [226, 171] on img at bounding box center [218, 181] width 36 height 36
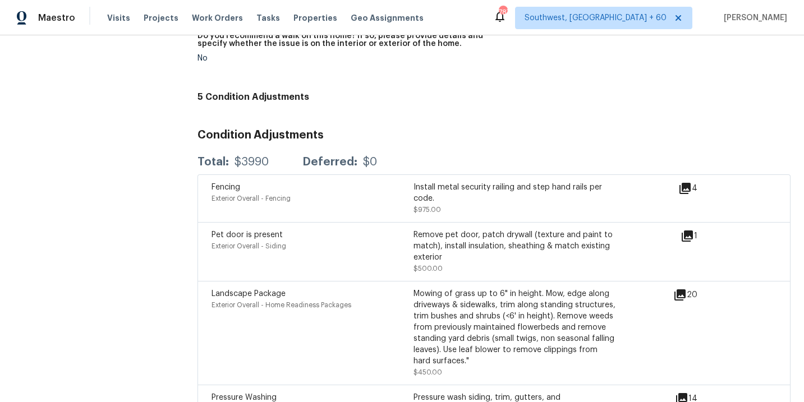
scroll to position [2471, 0]
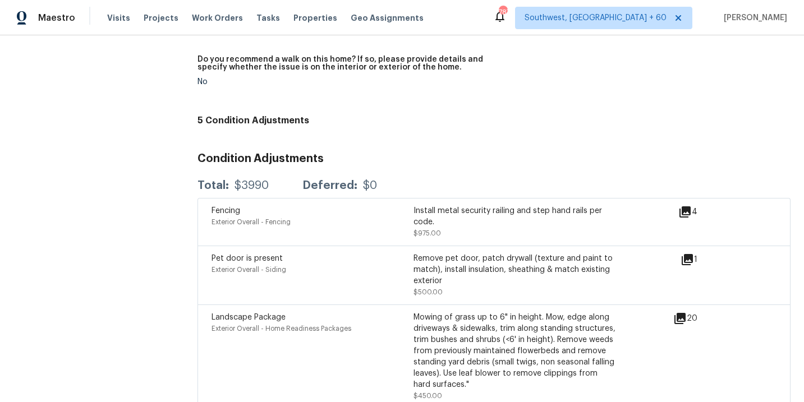
click at [350, 101] on div "Notes: Are any specialty inspections required before making a decision on this …" at bounding box center [494, 21] width 593 height 177
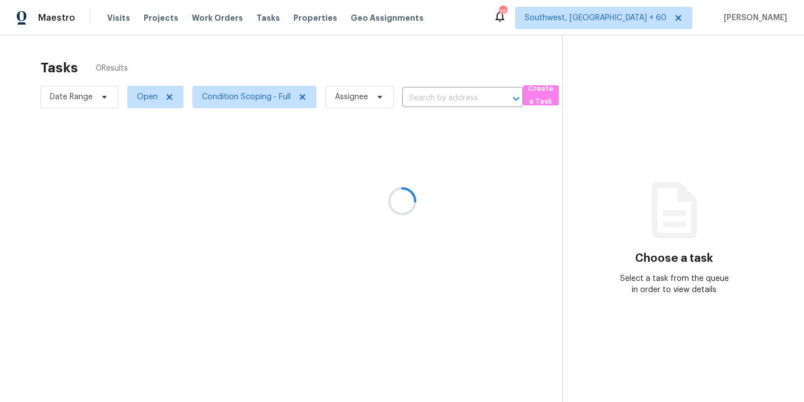
click at [256, 57] on div at bounding box center [402, 201] width 804 height 402
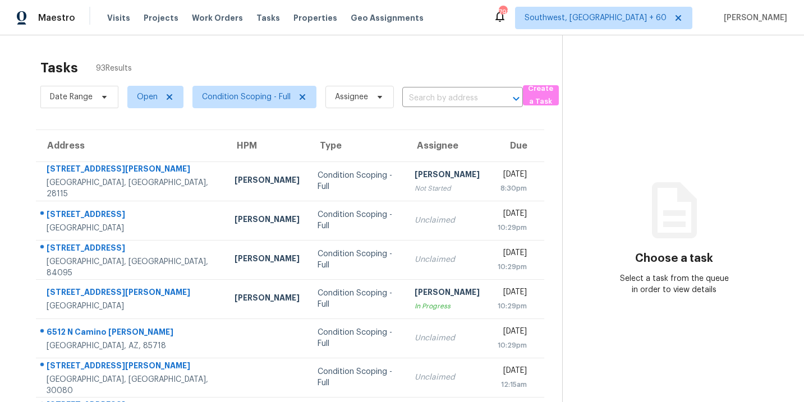
click at [263, 74] on div "Tasks 93 Results" at bounding box center [301, 67] width 522 height 29
click at [638, 351] on section "Choose a task Select a task from the queue in order to view details" at bounding box center [674, 309] width 224 height 549
click at [283, 47] on div "Tasks 93 Results Date Range Open Condition Scoping - Full Assignee ​ Create a T…" at bounding box center [402, 309] width 804 height 549
click at [284, 53] on div "Tasks 93 Results" at bounding box center [301, 67] width 522 height 29
click at [301, 46] on div "Tasks 93 Results Date Range Open Condition Scoping - Full Assignee ​ Create a T…" at bounding box center [402, 309] width 804 height 549
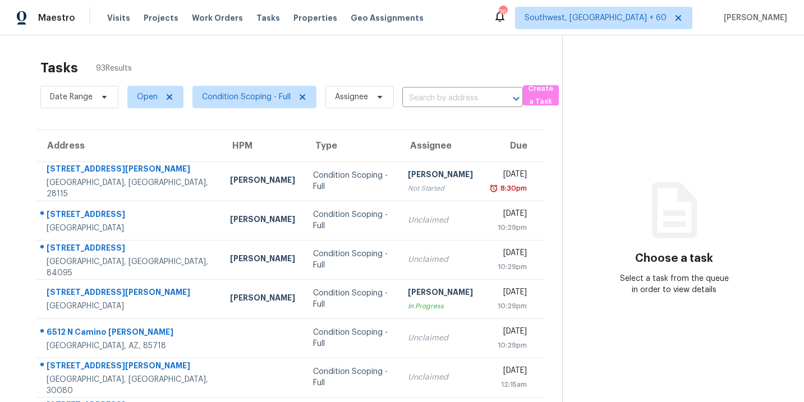
click at [239, 54] on div "Tasks 93 Results" at bounding box center [301, 67] width 522 height 29
click at [239, 65] on div "Tasks 93 Results" at bounding box center [301, 67] width 522 height 29
click at [249, 57] on div "Tasks 93 Results" at bounding box center [301, 67] width 522 height 29
click at [255, 58] on div "Tasks 93 Results" at bounding box center [301, 67] width 522 height 29
click at [264, 62] on div "Tasks 93 Results" at bounding box center [301, 67] width 522 height 29
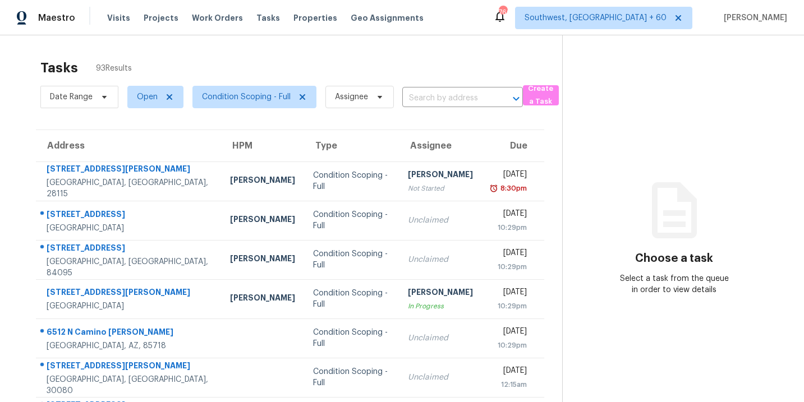
click at [311, 62] on div "Tasks 93 Results" at bounding box center [301, 67] width 522 height 29
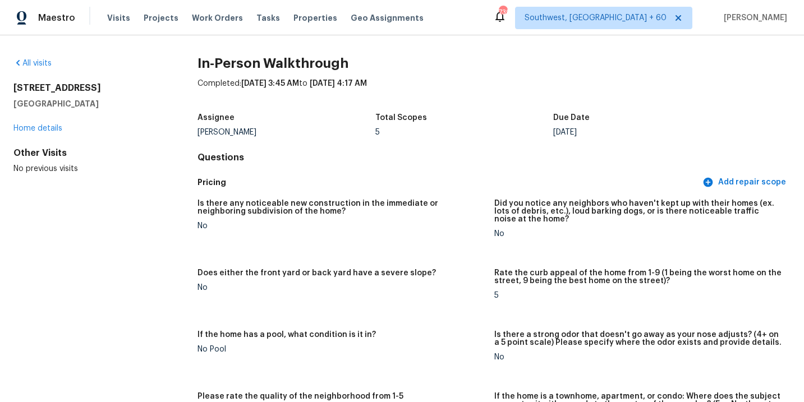
click at [301, 113] on div "Assignee [PERSON_NAME] Total Scopes 5 Due Date [DATE]" at bounding box center [494, 125] width 593 height 36
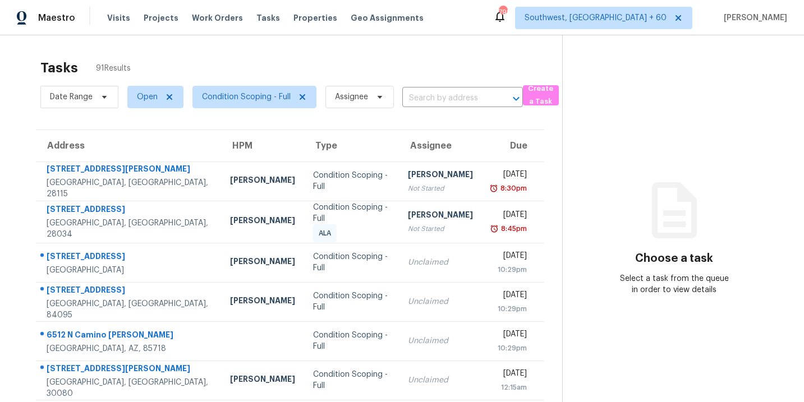
click at [405, 55] on div "Tasks 91 Results" at bounding box center [301, 67] width 522 height 29
click at [321, 62] on div "Tasks 91 Results" at bounding box center [301, 67] width 522 height 29
click at [225, 66] on div "Tasks 91 Results" at bounding box center [301, 67] width 522 height 29
click at [205, 38] on div "Tasks 91 Results Date Range Open Condition Scoping - Full Assignee ​ Create a T…" at bounding box center [402, 311] width 804 height 552
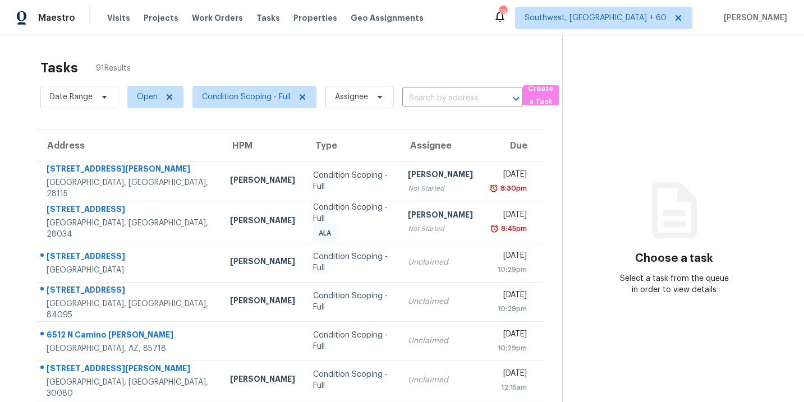
click at [244, 50] on div "Tasks 91 Results Date Range Open Condition Scoping - Full Assignee ​ Create a T…" at bounding box center [402, 311] width 804 height 552
click at [251, 51] on div "Tasks 91 Results Date Range Open Condition Scoping - Full Assignee ​ Create a T…" at bounding box center [402, 311] width 804 height 552
click at [305, 58] on div "Tasks 91 Results" at bounding box center [301, 67] width 522 height 29
click at [437, 54] on div "Tasks 91 Results" at bounding box center [301, 67] width 522 height 29
